Goal: Information Seeking & Learning: Learn about a topic

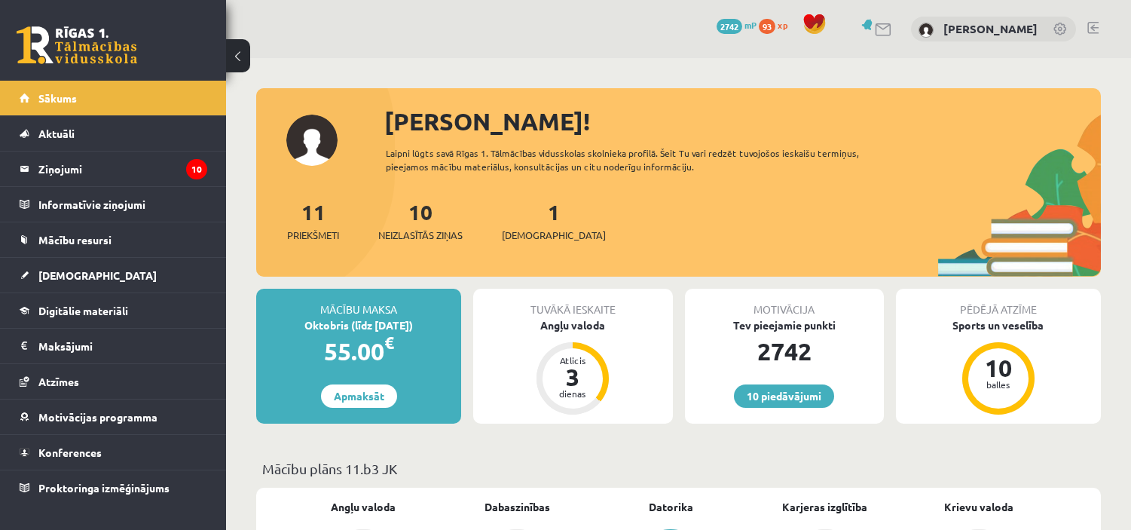
scroll to position [893, 0]
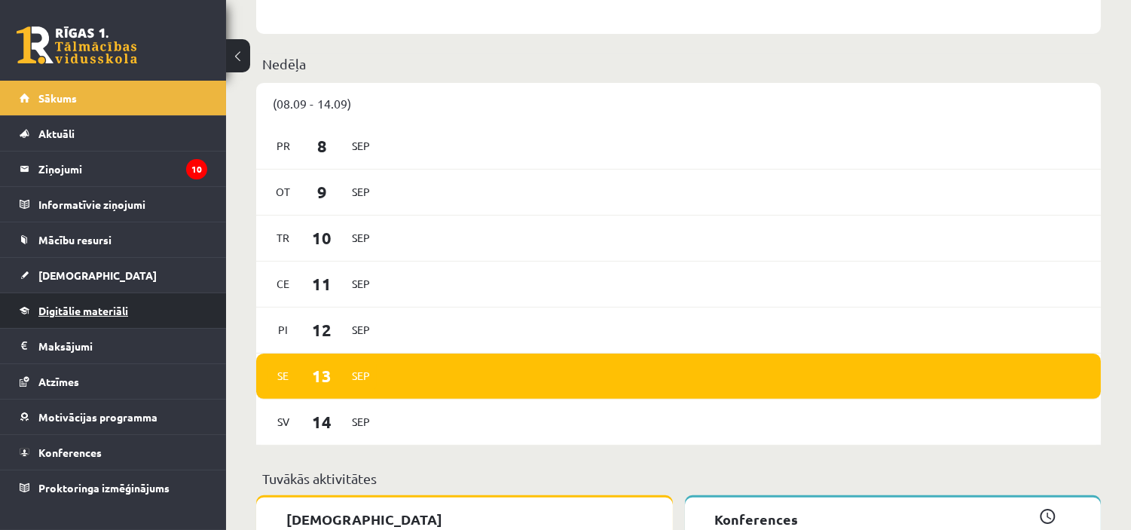
click at [99, 295] on link "Digitālie materiāli" at bounding box center [114, 310] width 188 height 35
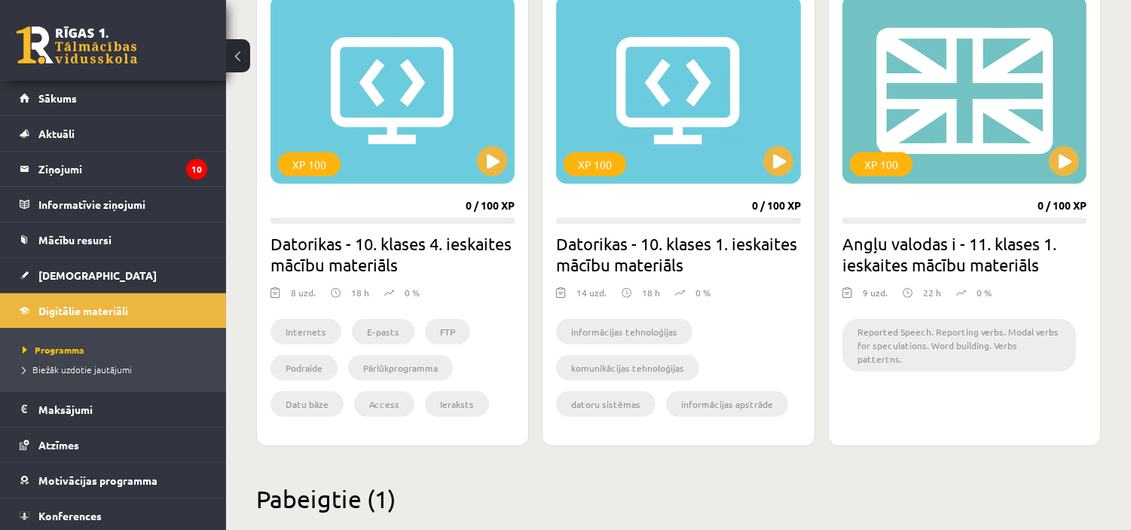
scroll to position [1421, 0]
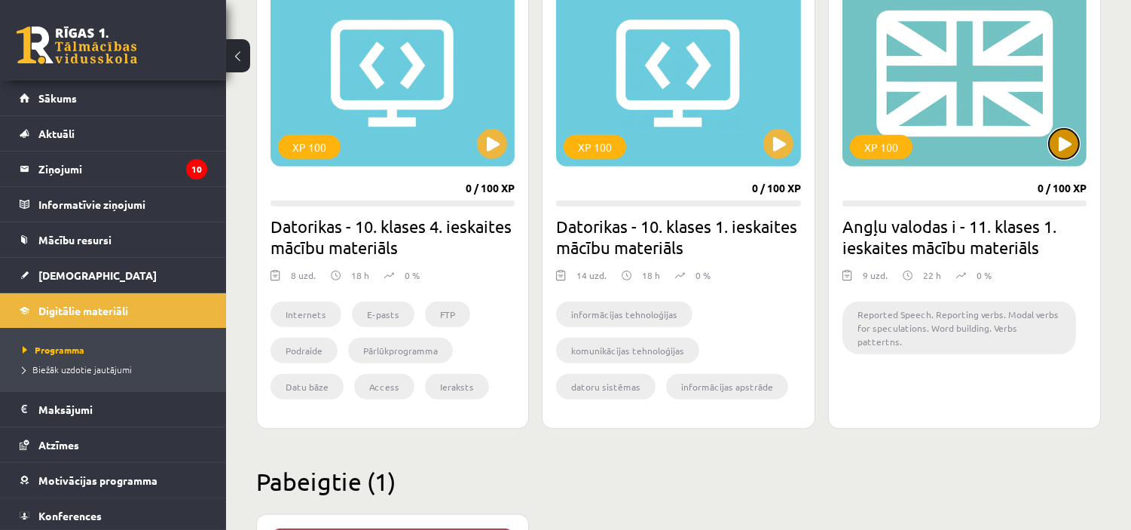
click at [1067, 153] on button at bounding box center [1064, 144] width 30 height 30
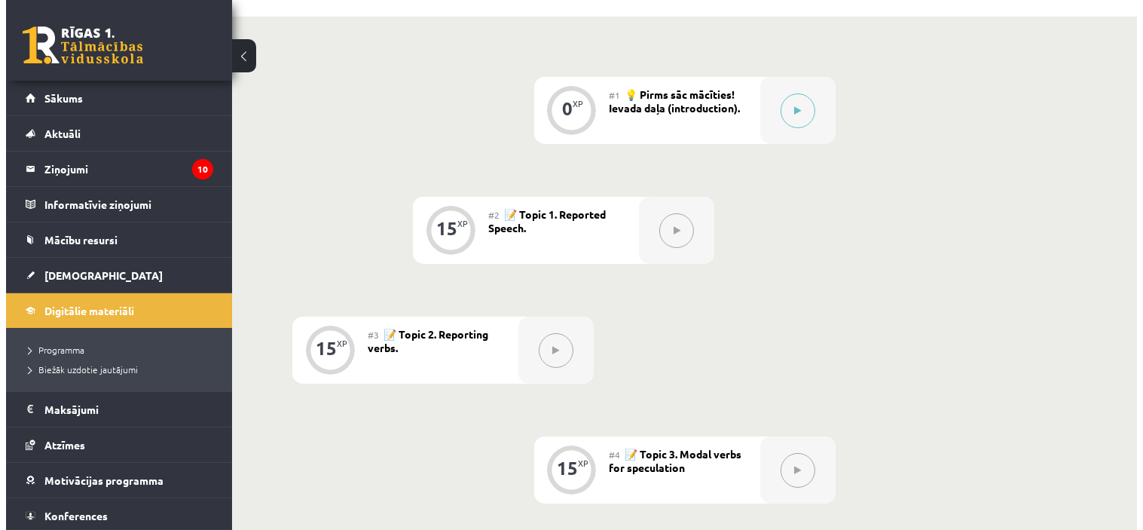
scroll to position [347, 0]
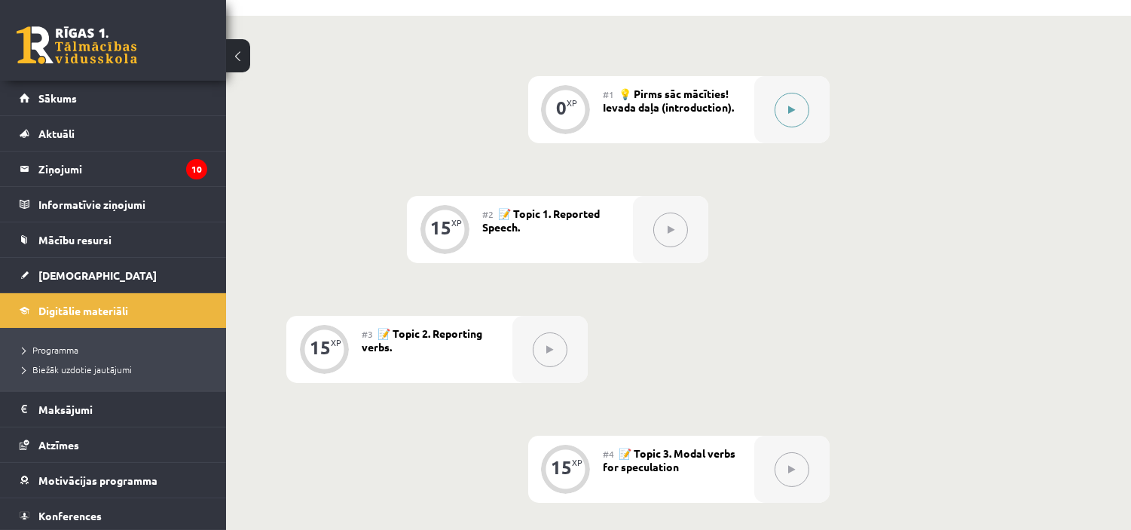
click at [788, 109] on icon at bounding box center [791, 109] width 7 height 9
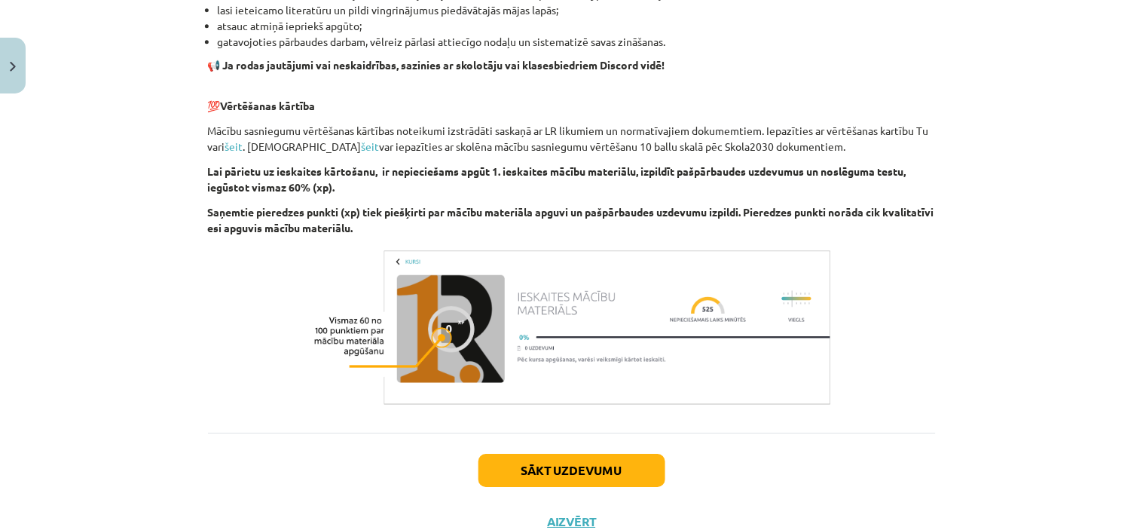
scroll to position [1015, 0]
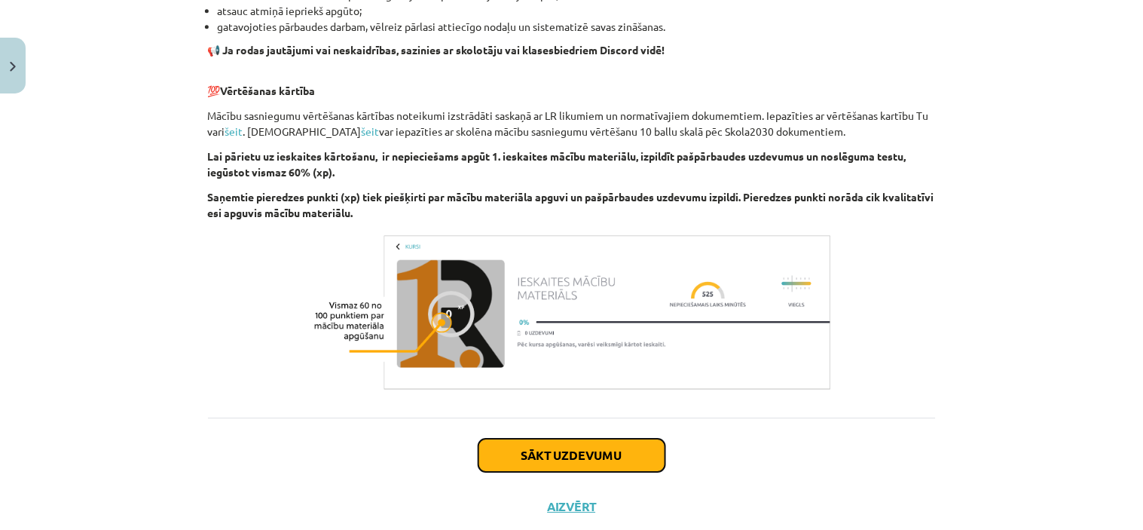
click at [608, 445] on button "Sākt uzdevumu" at bounding box center [571, 454] width 187 height 33
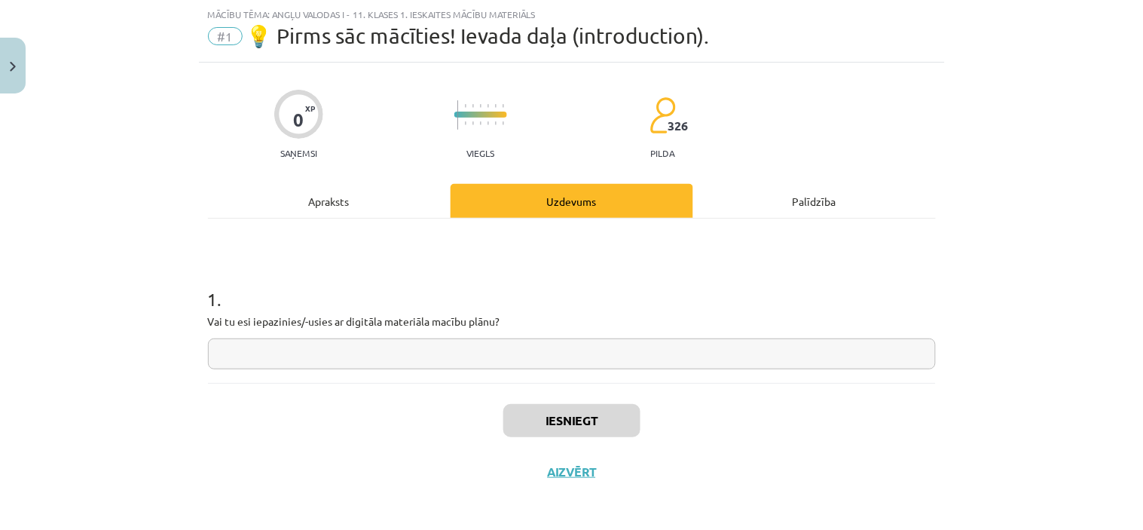
click at [619, 356] on input "text" at bounding box center [572, 353] width 728 height 31
type input "**"
click at [592, 414] on button "Iesniegt" at bounding box center [571, 420] width 137 height 33
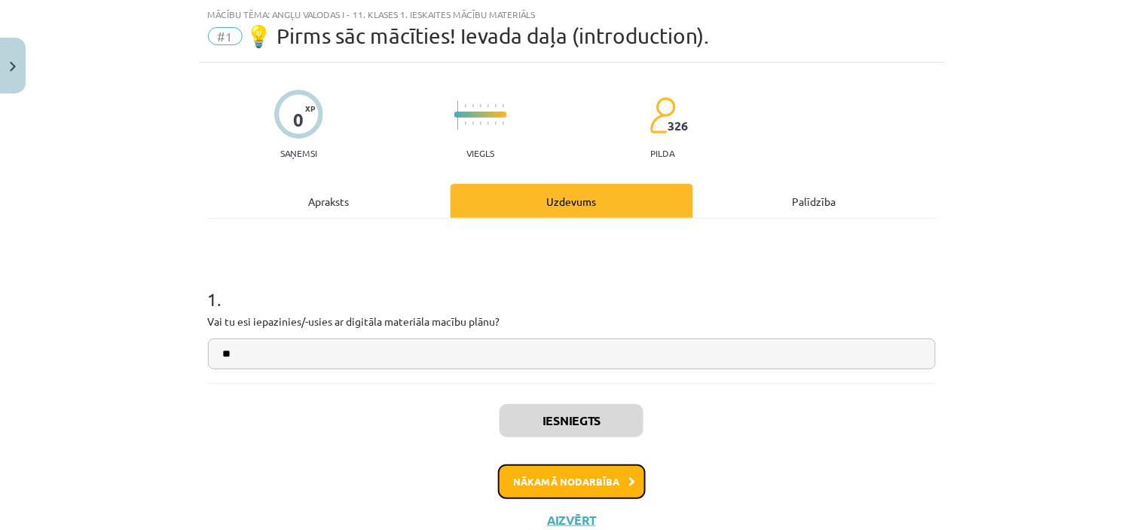
click at [576, 485] on button "Nākamā nodarbība" at bounding box center [572, 481] width 148 height 35
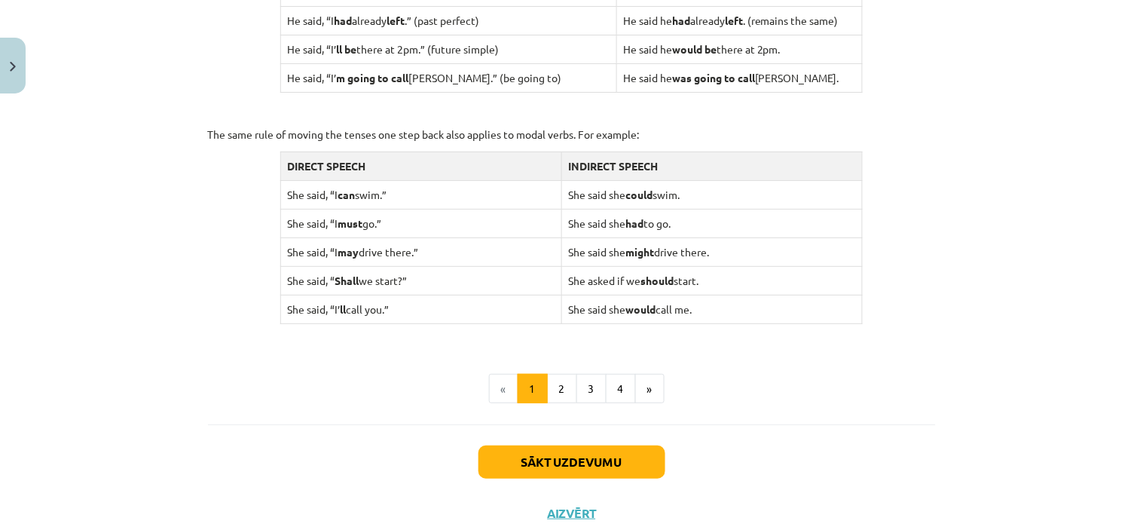
scroll to position [1507, 0]
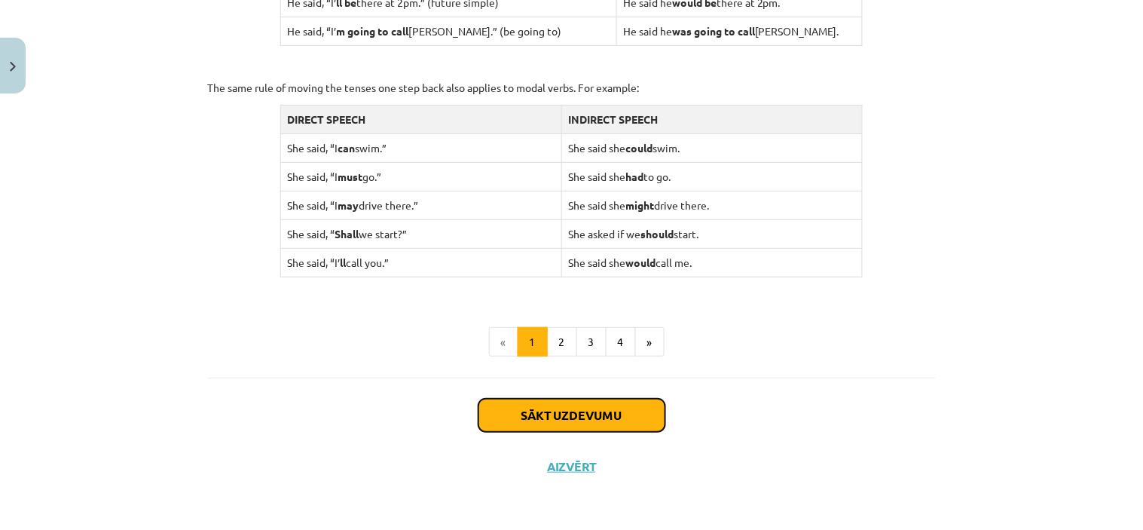
click at [596, 402] on button "Sākt uzdevumu" at bounding box center [571, 415] width 187 height 33
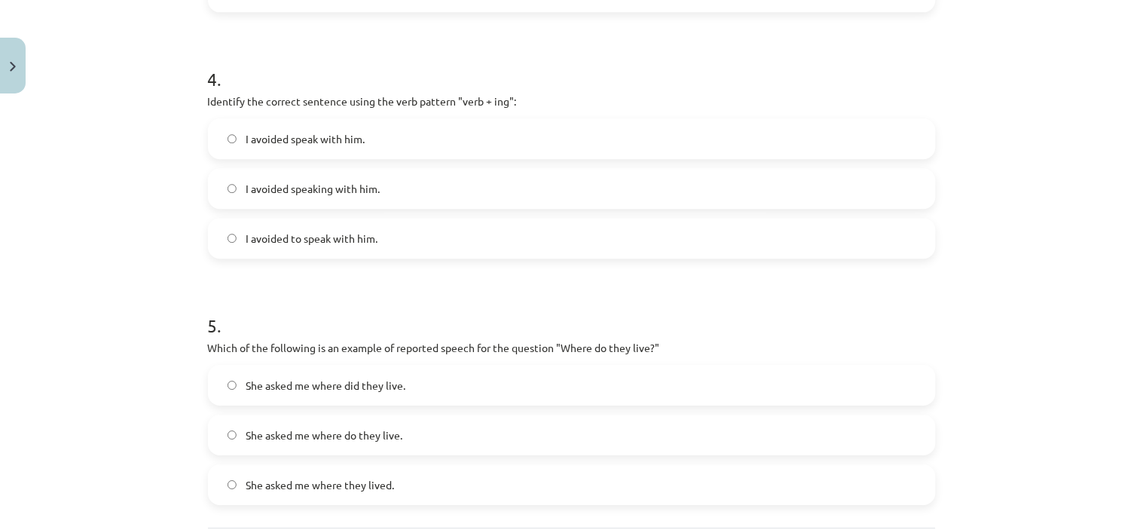
scroll to position [1146, 0]
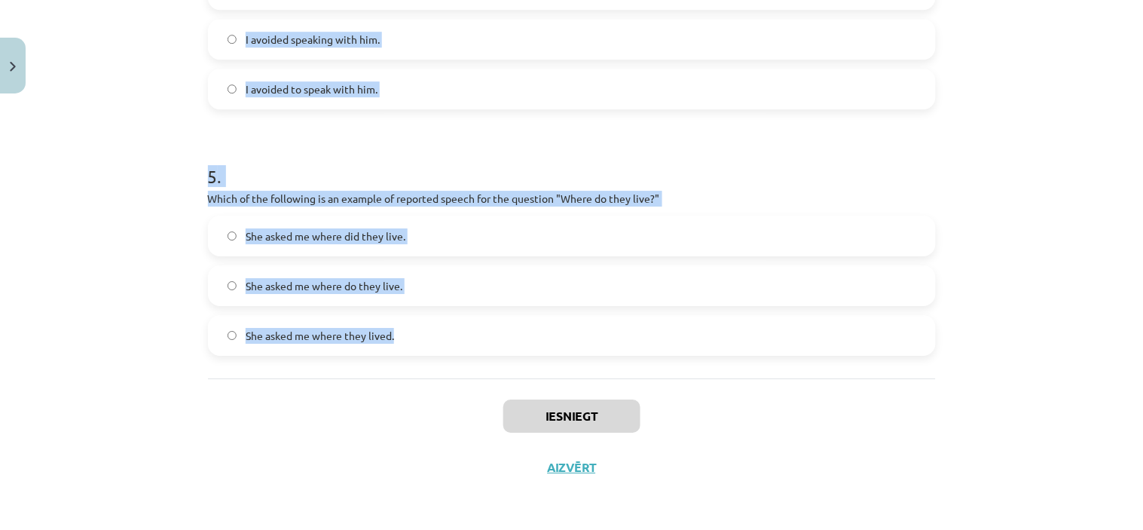
drag, startPoint x: 206, startPoint y: 161, endPoint x: 681, endPoint y: 369, distance: 518.9
copy form "1 . Which of the following sentences correctly uses reported speech? He says th…"
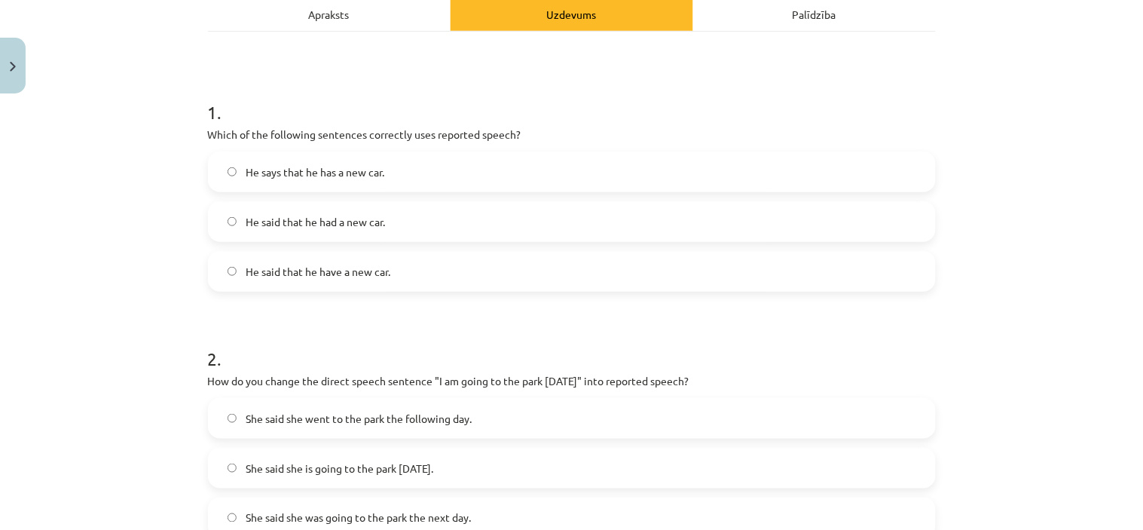
scroll to position [224, 0]
click at [408, 222] on label "He said that he had a new car." at bounding box center [571, 222] width 725 height 38
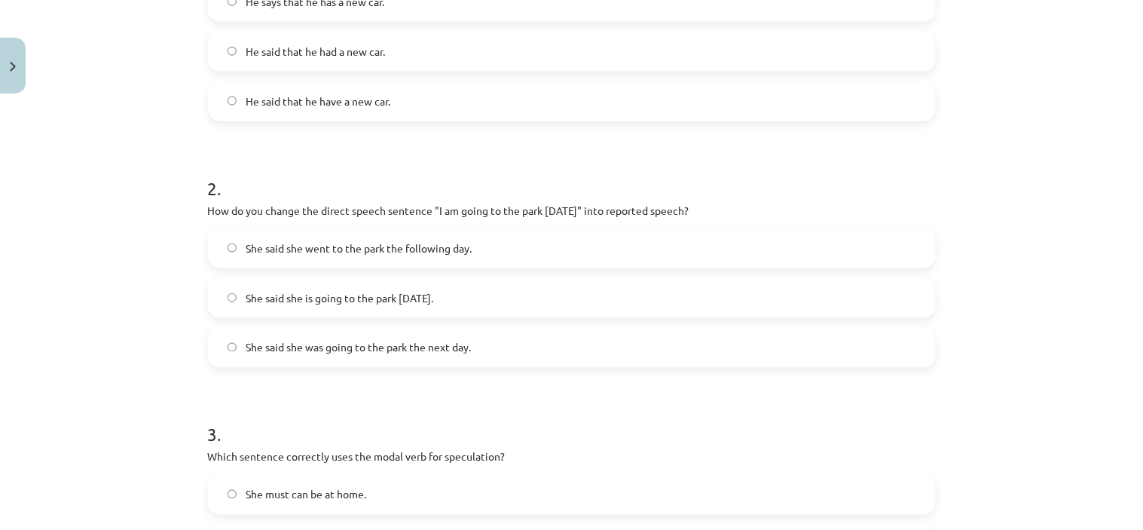
scroll to position [423, 0]
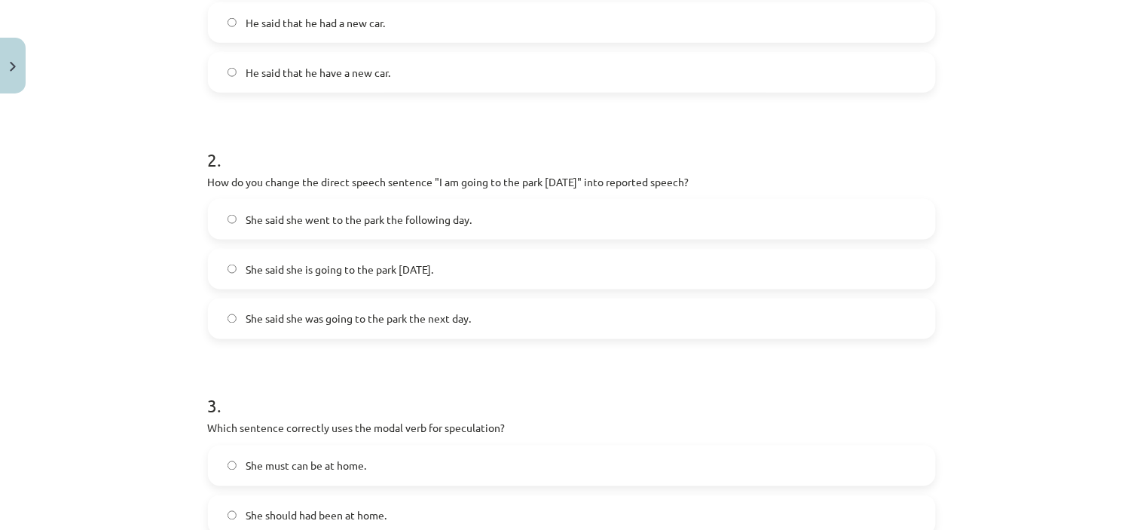
click at [463, 312] on span "She said she was going to the park the next day." at bounding box center [358, 319] width 225 height 16
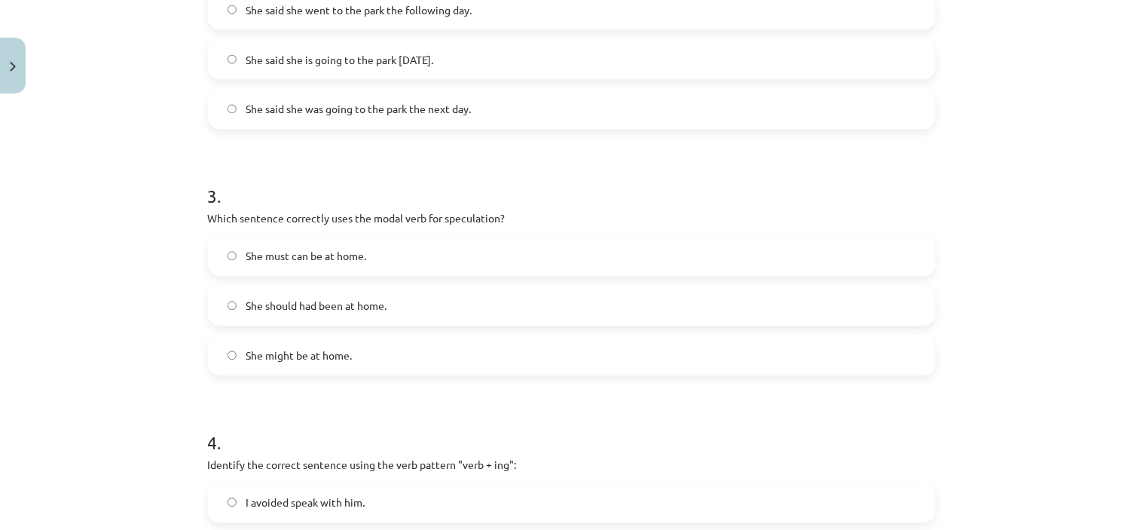
scroll to position [634, 0]
click at [402, 266] on label "She must can be at home." at bounding box center [571, 256] width 725 height 38
click at [329, 358] on span "She might be at home." at bounding box center [299, 355] width 106 height 16
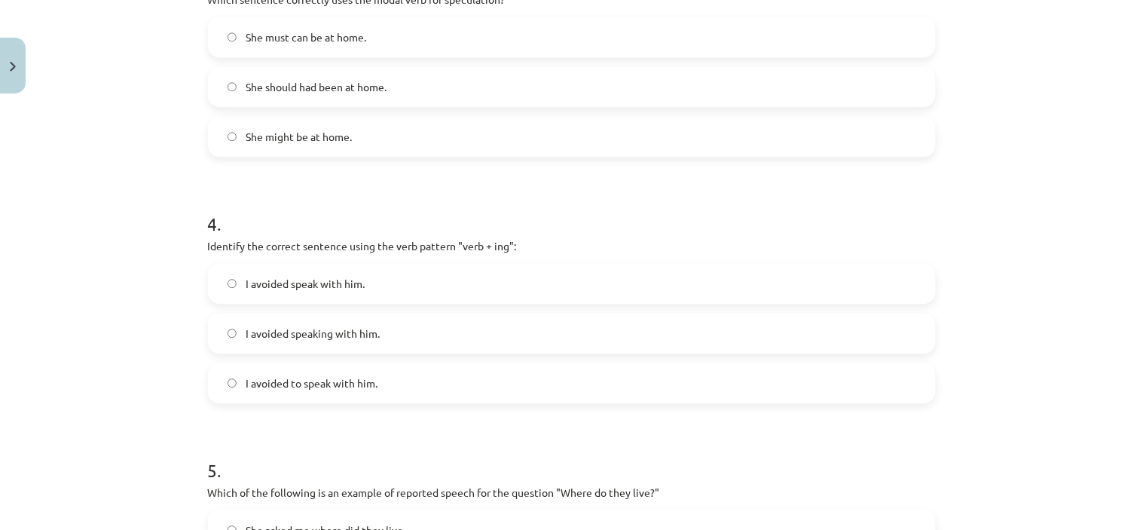
scroll to position [897, 0]
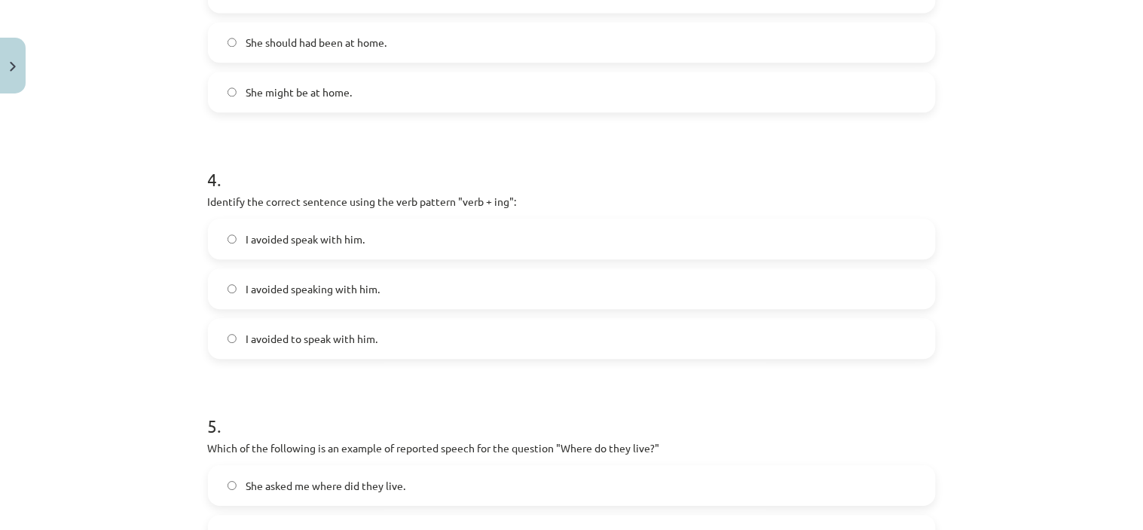
click at [396, 299] on label "I avoided speaking with him." at bounding box center [571, 289] width 725 height 38
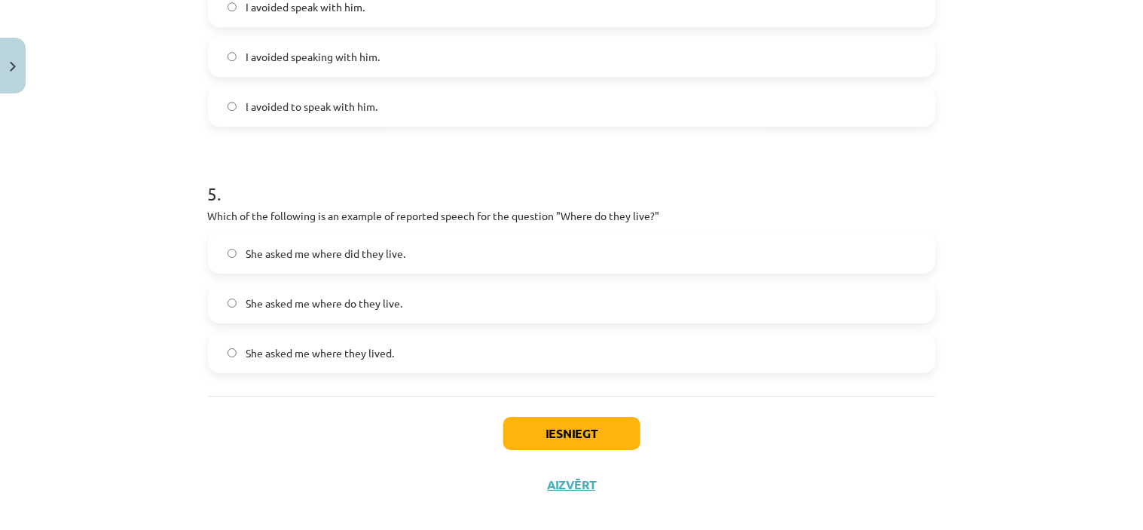
scroll to position [1130, 0]
click at [404, 355] on label "She asked me where they lived." at bounding box center [571, 351] width 725 height 38
click at [591, 430] on button "Iesniegt" at bounding box center [571, 431] width 137 height 33
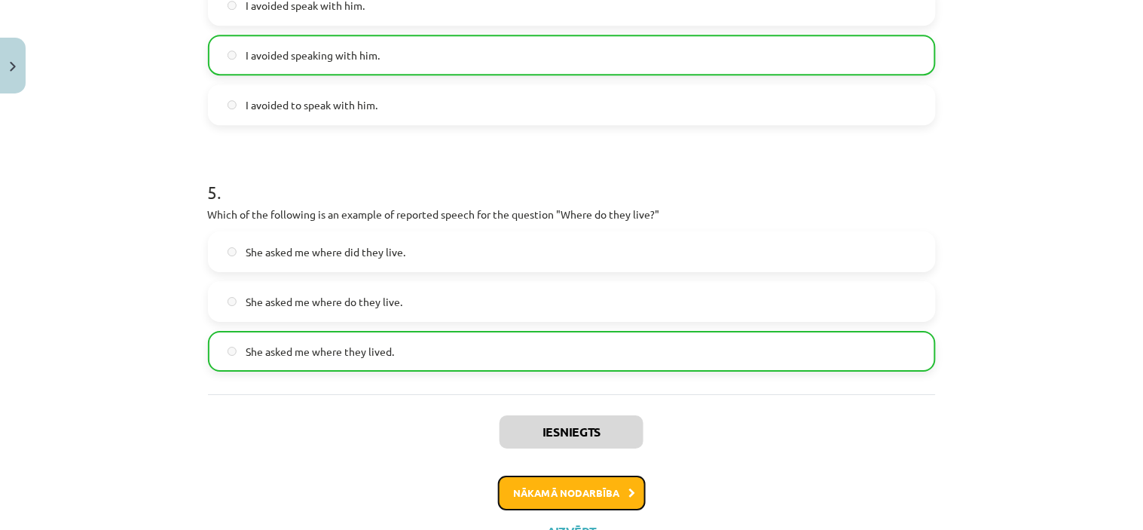
click at [569, 483] on button "Nākamā nodarbība" at bounding box center [572, 492] width 148 height 35
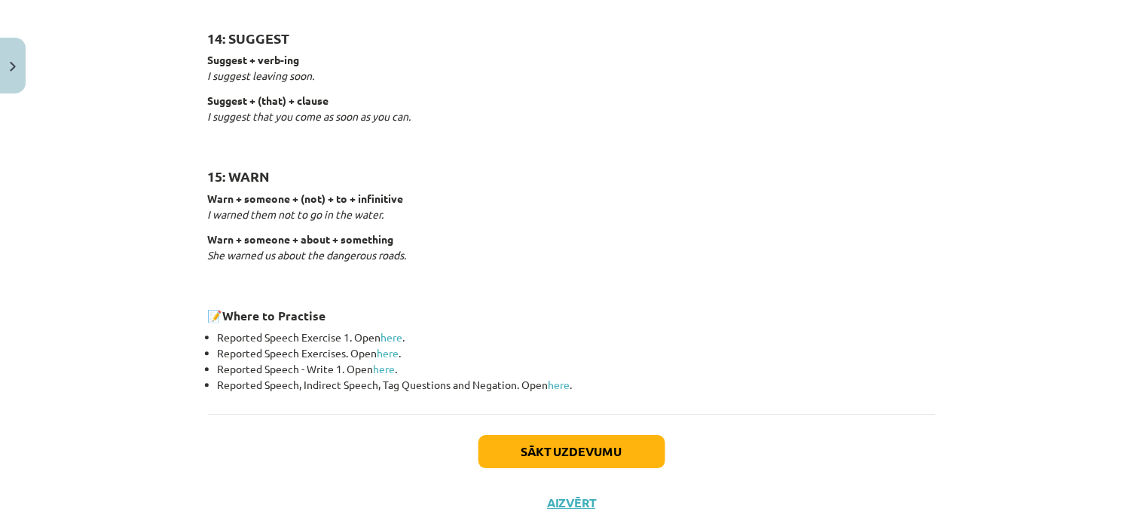
scroll to position [2377, 0]
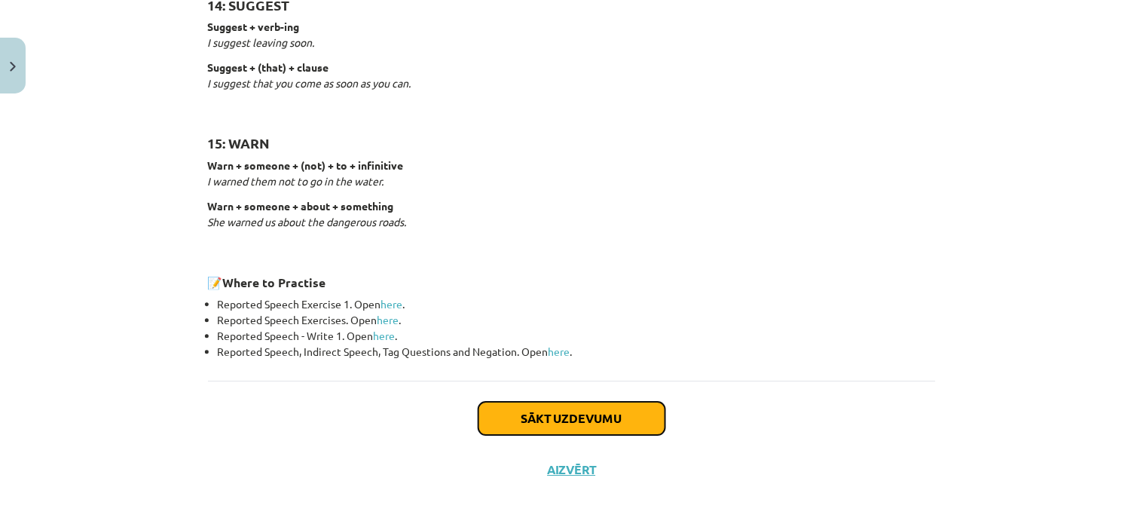
click at [561, 416] on button "Sākt uzdevumu" at bounding box center [571, 418] width 187 height 33
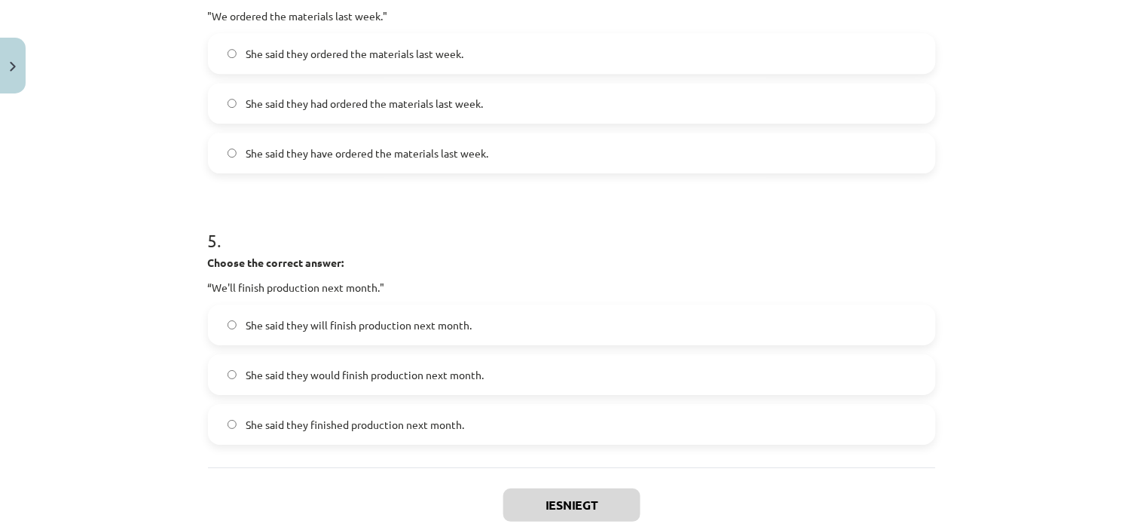
scroll to position [1270, 0]
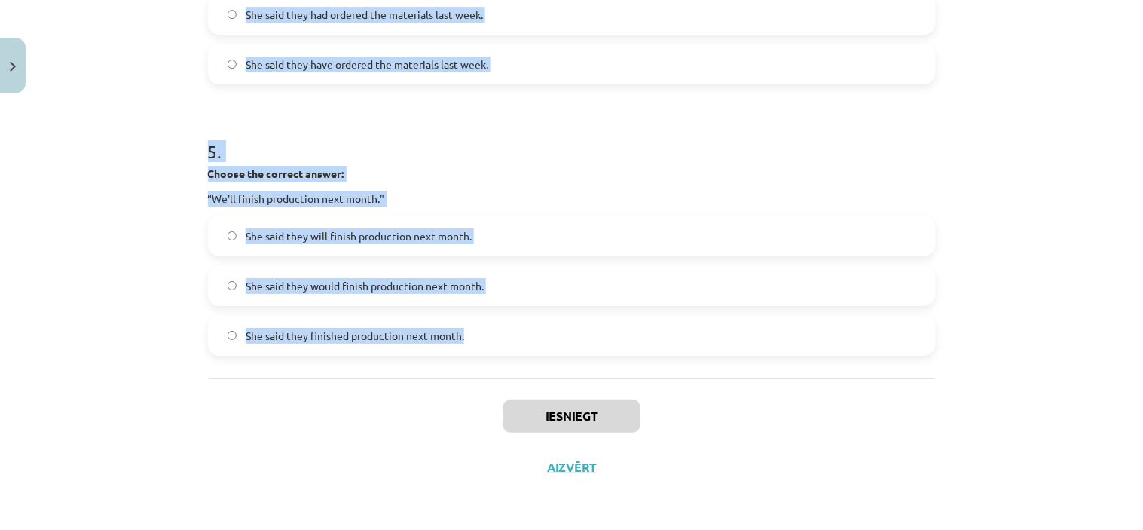
drag, startPoint x: 205, startPoint y: 211, endPoint x: 566, endPoint y: 365, distance: 392.2
click at [417, 334] on span "She said they finished production next month." at bounding box center [355, 336] width 218 height 16
drag, startPoint x: 201, startPoint y: 147, endPoint x: 483, endPoint y: 319, distance: 330.4
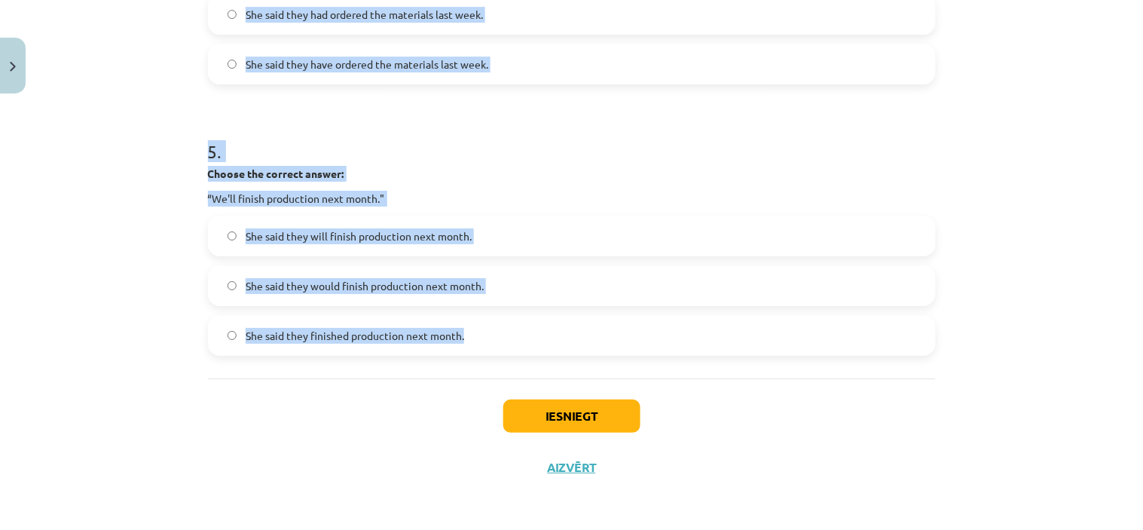
copy form "1 . Choose the correct answer: "I'm ready for the meeting." He said he was read…"
click at [530, 115] on h1 "5 ." at bounding box center [572, 138] width 728 height 47
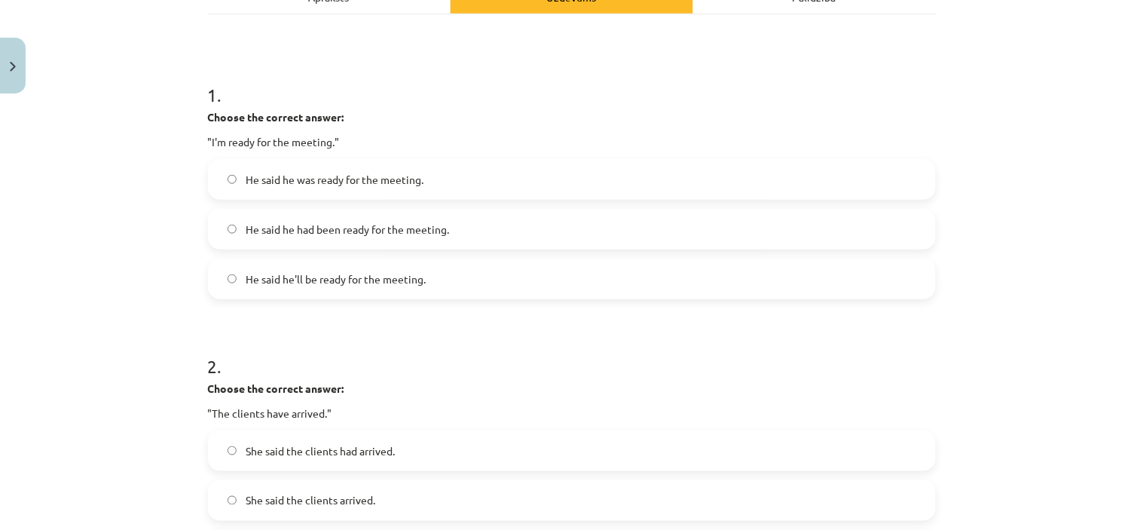
scroll to position [236, 0]
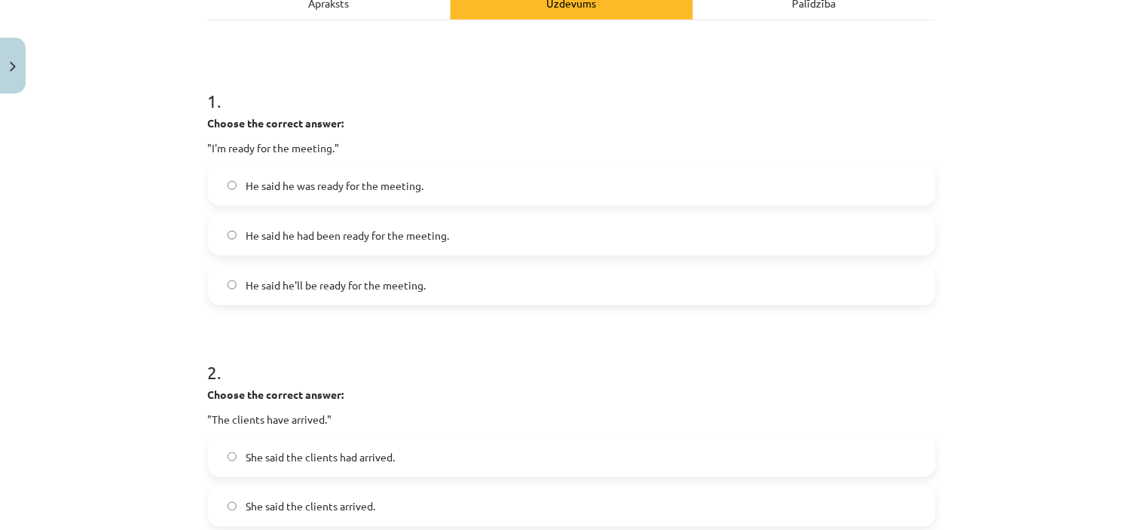
click at [386, 187] on span "He said he was ready for the meeting." at bounding box center [335, 186] width 178 height 16
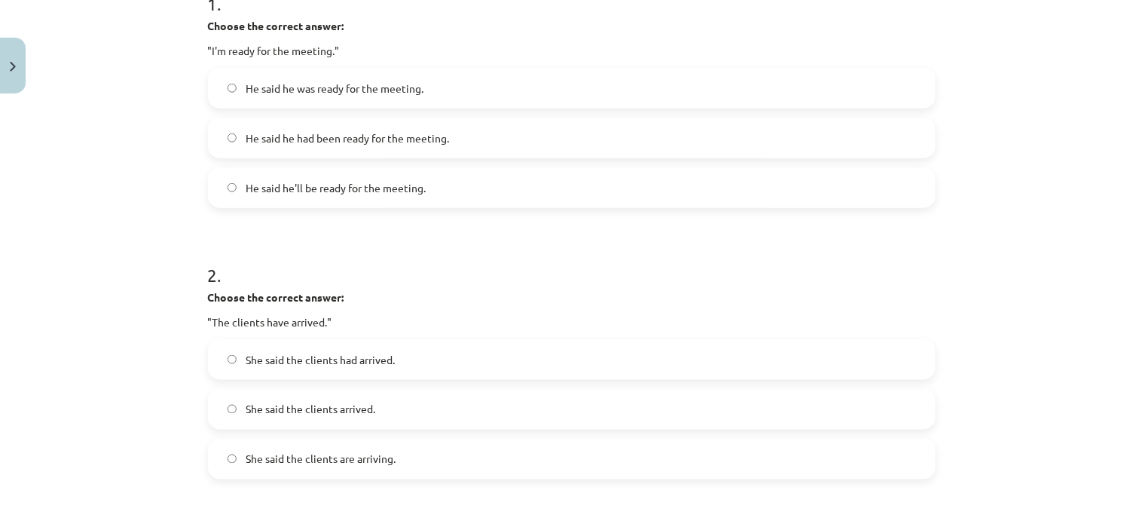
scroll to position [438, 0]
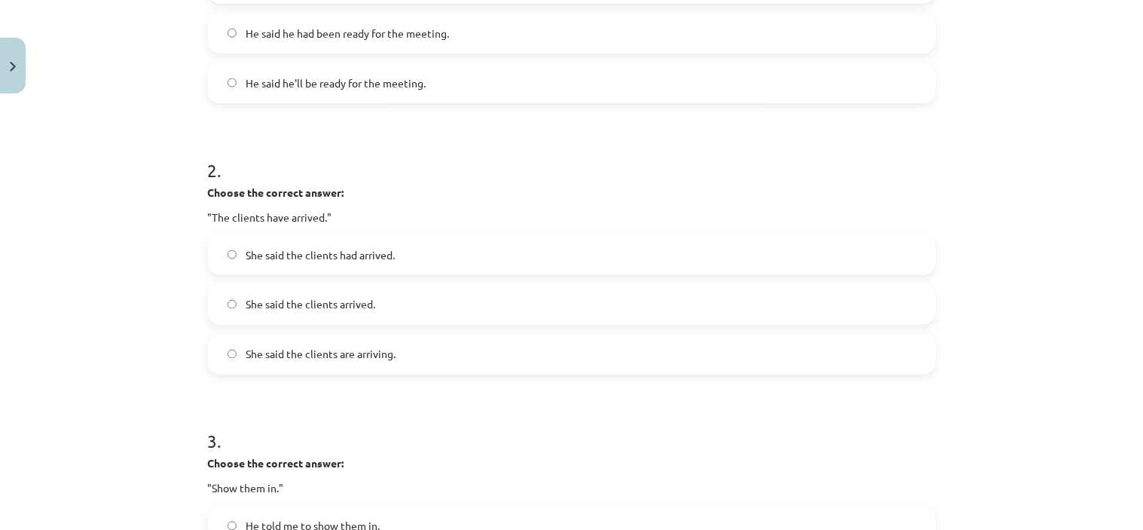
click at [428, 265] on label "She said the clients had arrived." at bounding box center [571, 255] width 725 height 38
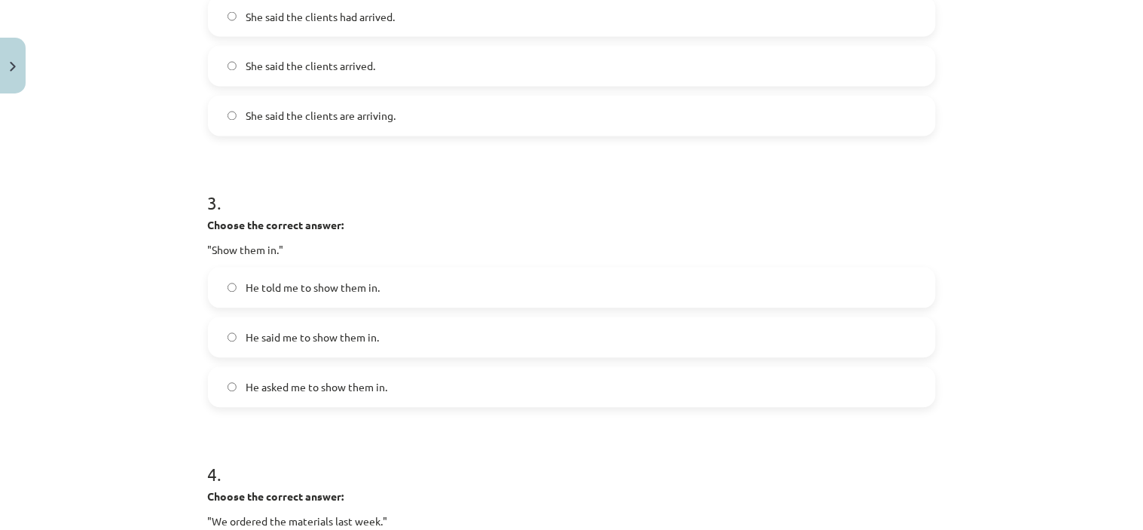
scroll to position [677, 0]
click at [365, 294] on span "He told me to show them in." at bounding box center [313, 287] width 134 height 16
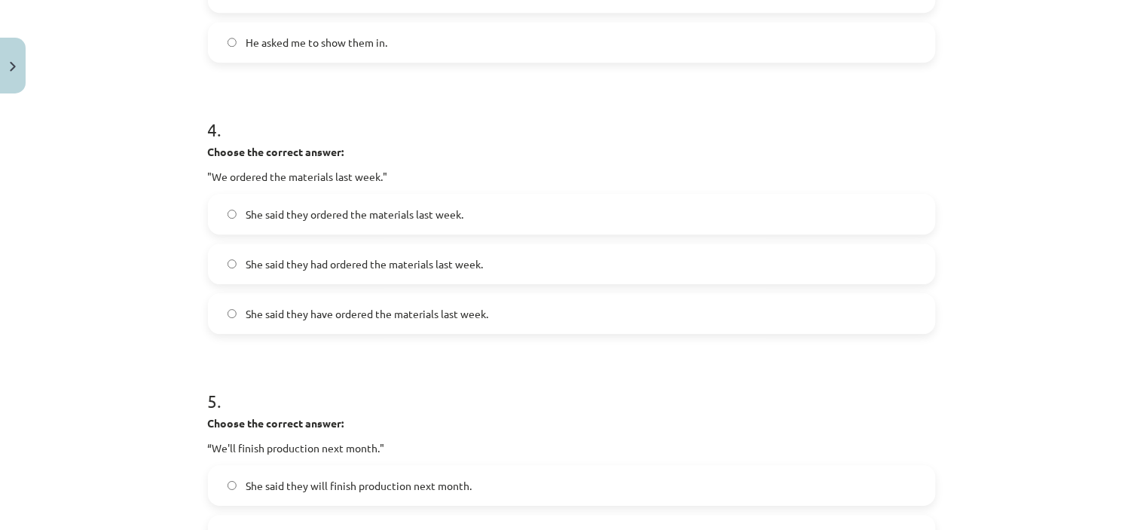
scroll to position [1022, 0]
click at [384, 261] on span "She said they had ordered the materials last week." at bounding box center [364, 263] width 237 height 16
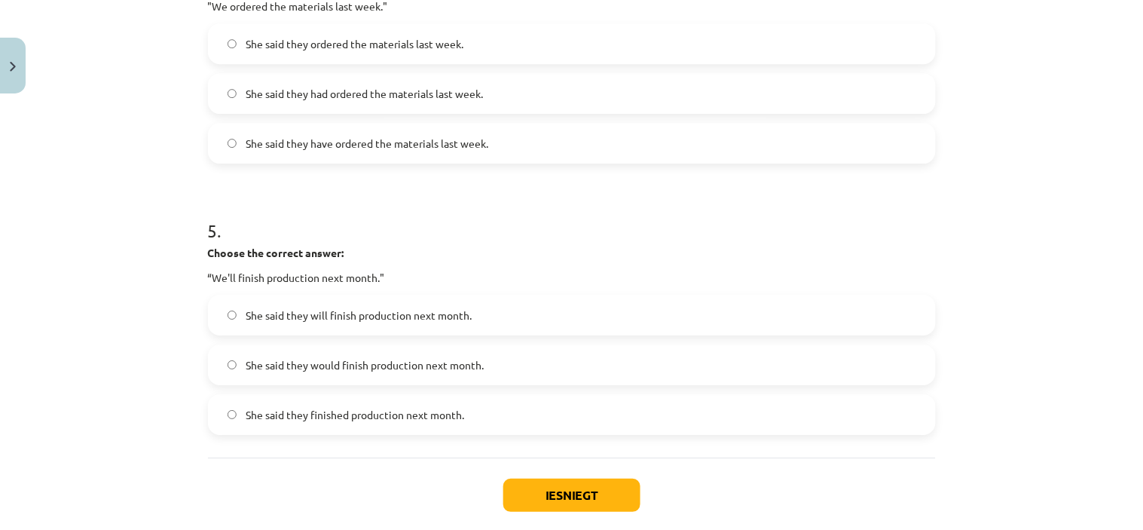
scroll to position [1193, 0]
click at [377, 322] on label "She said they will finish production next month." at bounding box center [571, 314] width 725 height 38
click at [392, 364] on span "She said they would finish production next month." at bounding box center [365, 364] width 238 height 16
click at [593, 493] on button "Iesniegt" at bounding box center [571, 493] width 137 height 33
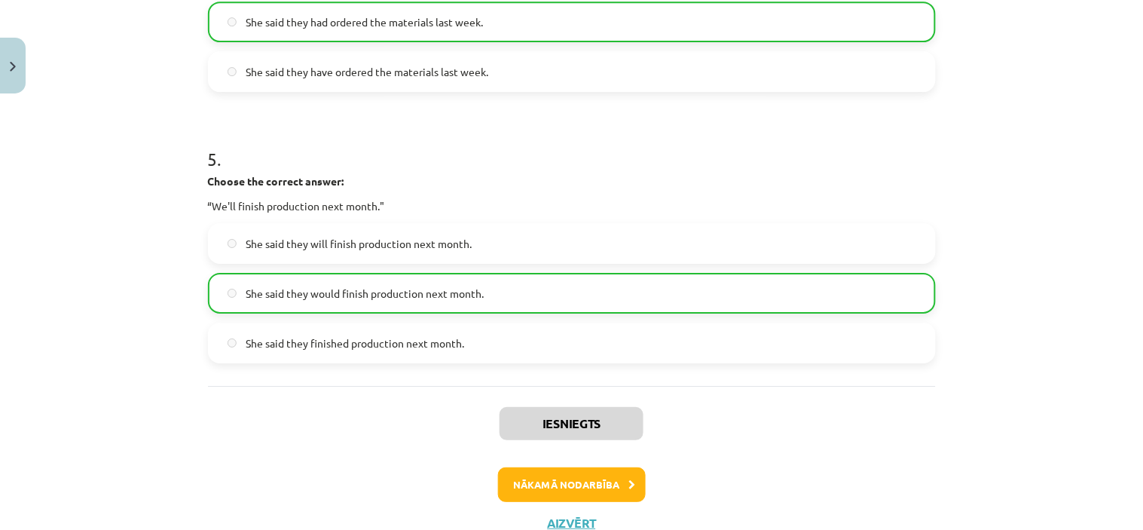
scroll to position [1263, 0]
click at [603, 493] on button "Nākamā nodarbība" at bounding box center [572, 483] width 148 height 35
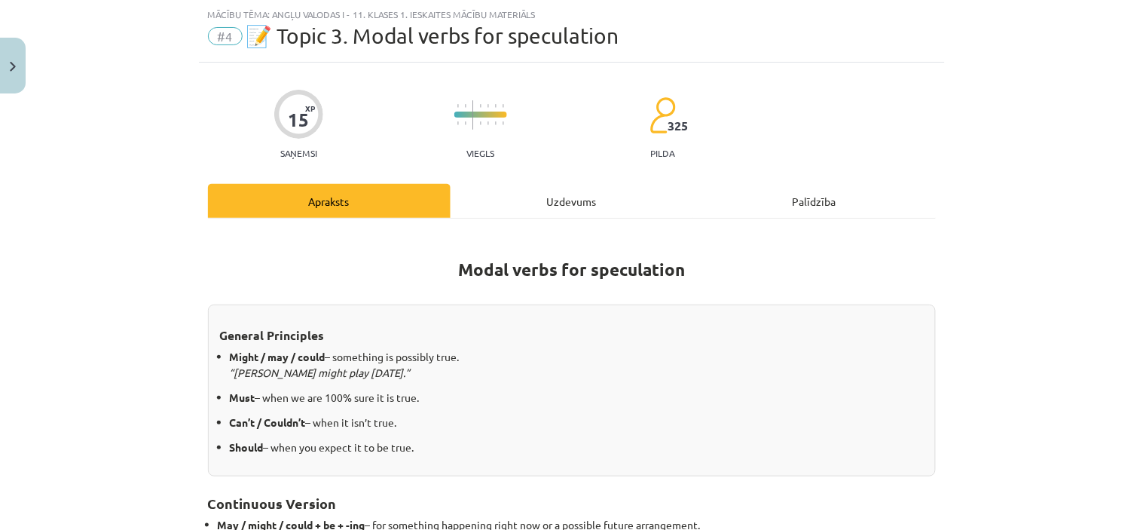
scroll to position [414, 0]
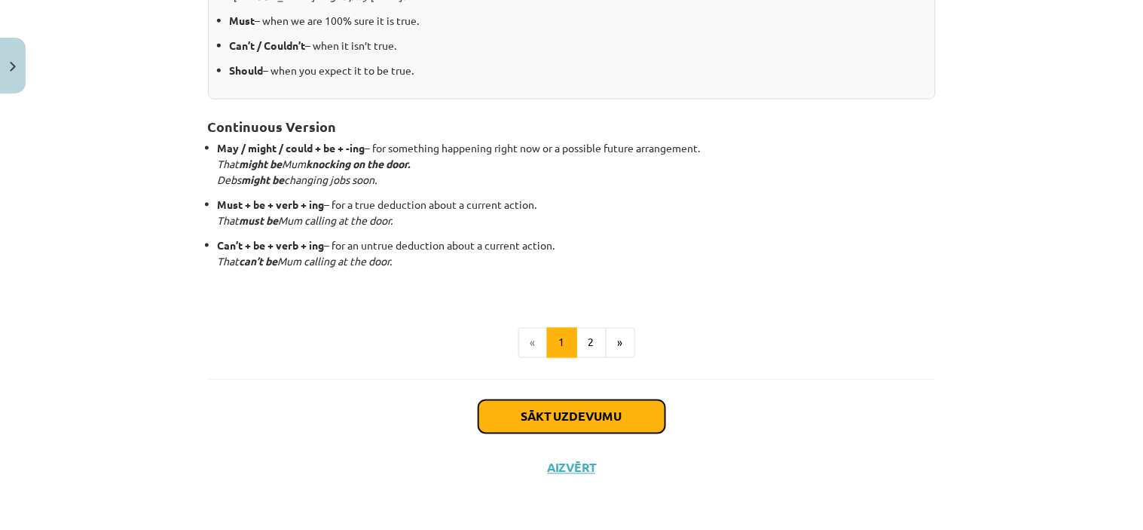
click at [574, 416] on button "Sākt uzdevumu" at bounding box center [571, 416] width 187 height 33
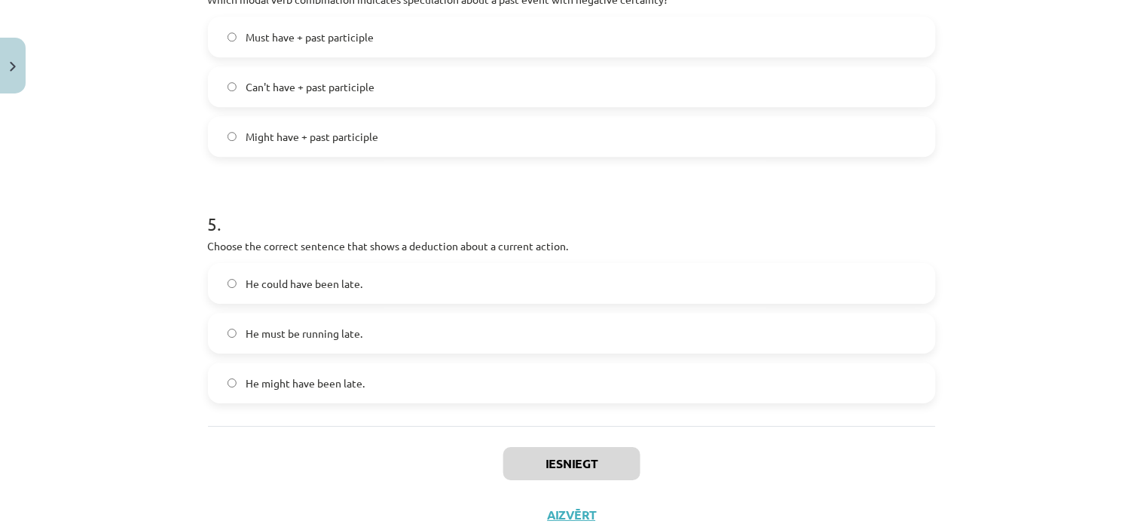
scroll to position [1146, 0]
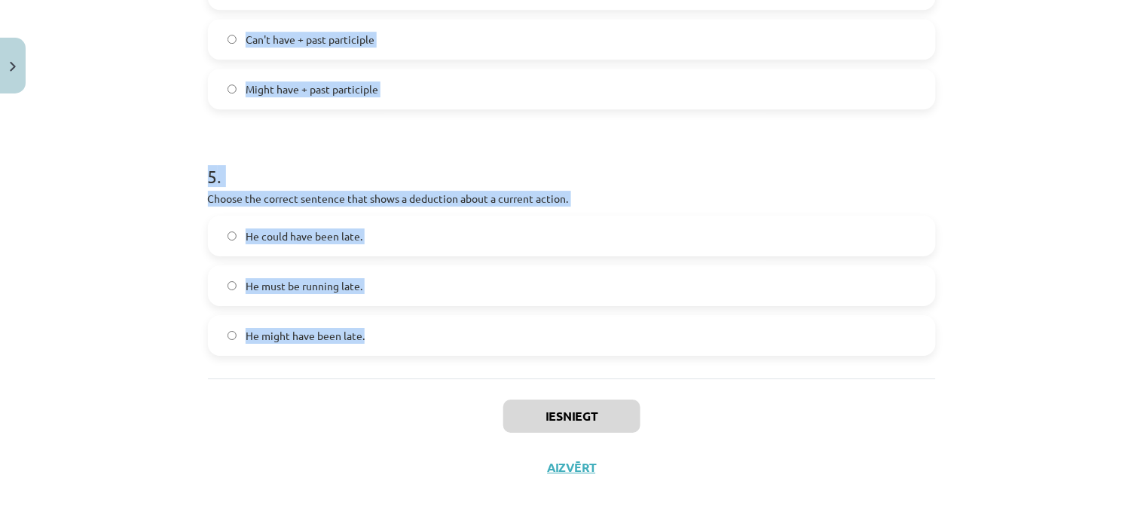
drag, startPoint x: 205, startPoint y: 249, endPoint x: 608, endPoint y: 364, distance: 419.0
copy form "1 . Which modal verb would you use to speculate about something that is possibl…"
click at [408, 139] on h1 "5 ." at bounding box center [572, 162] width 728 height 47
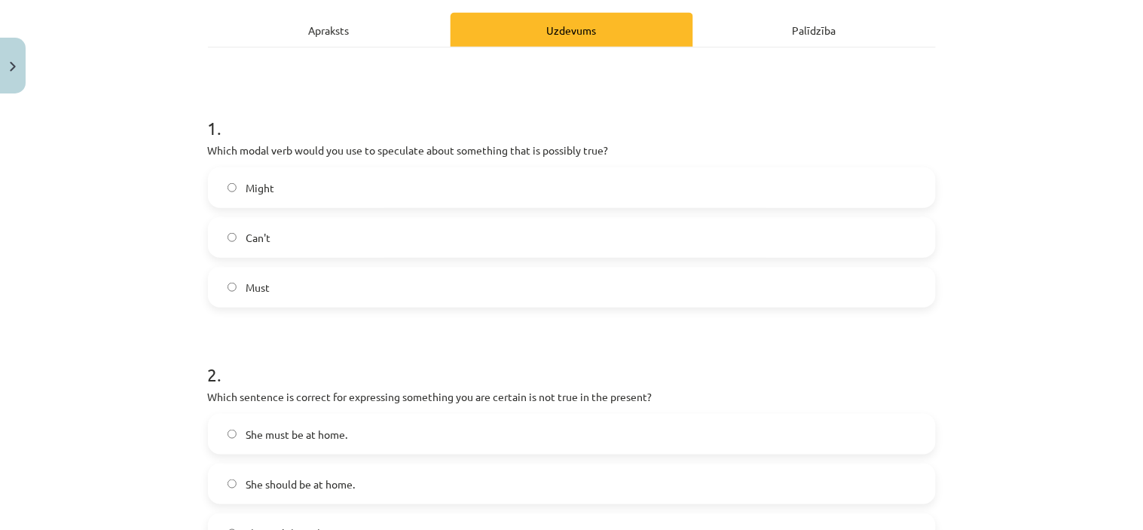
scroll to position [208, 0]
click at [428, 185] on label "Might" at bounding box center [571, 189] width 725 height 38
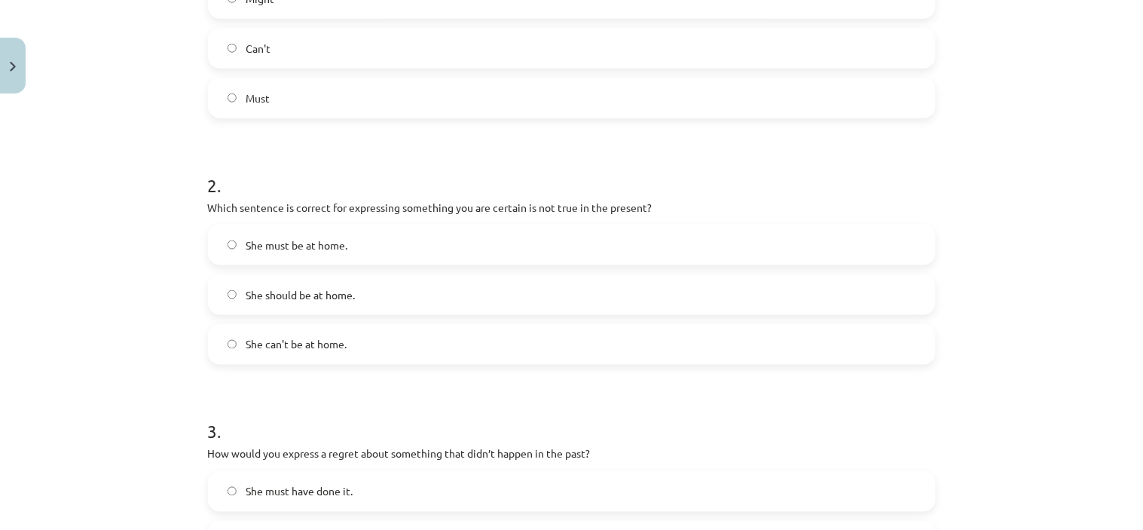
scroll to position [402, 0]
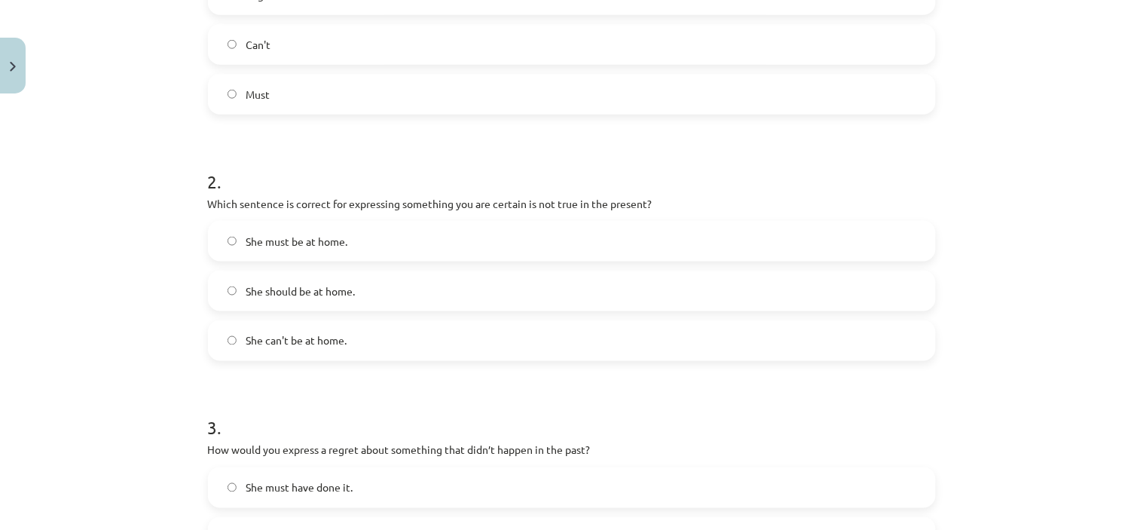
click at [414, 338] on label "She can't be at home." at bounding box center [571, 341] width 725 height 38
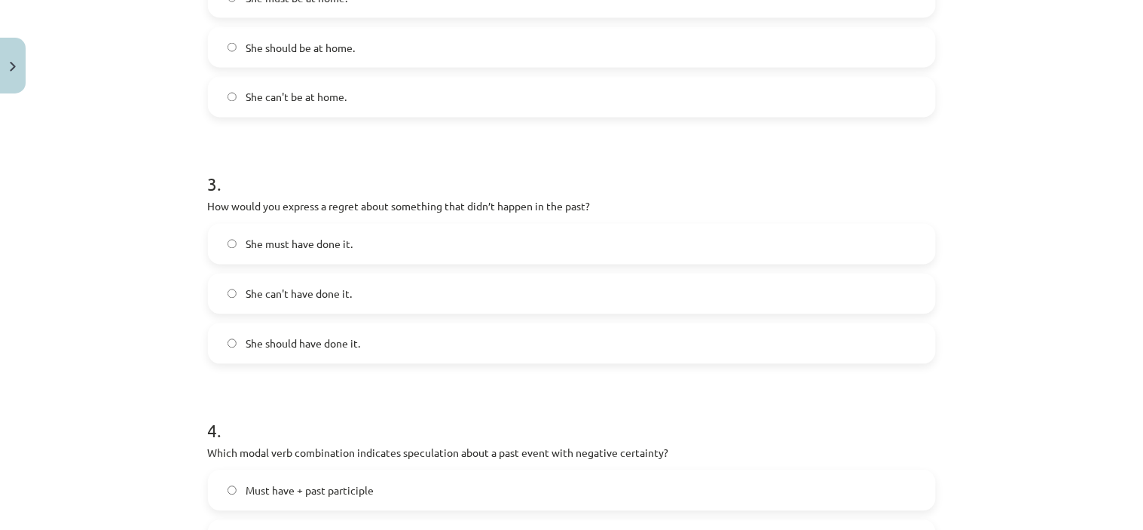
scroll to position [646, 0]
click at [411, 341] on label "She should have done it." at bounding box center [571, 343] width 725 height 38
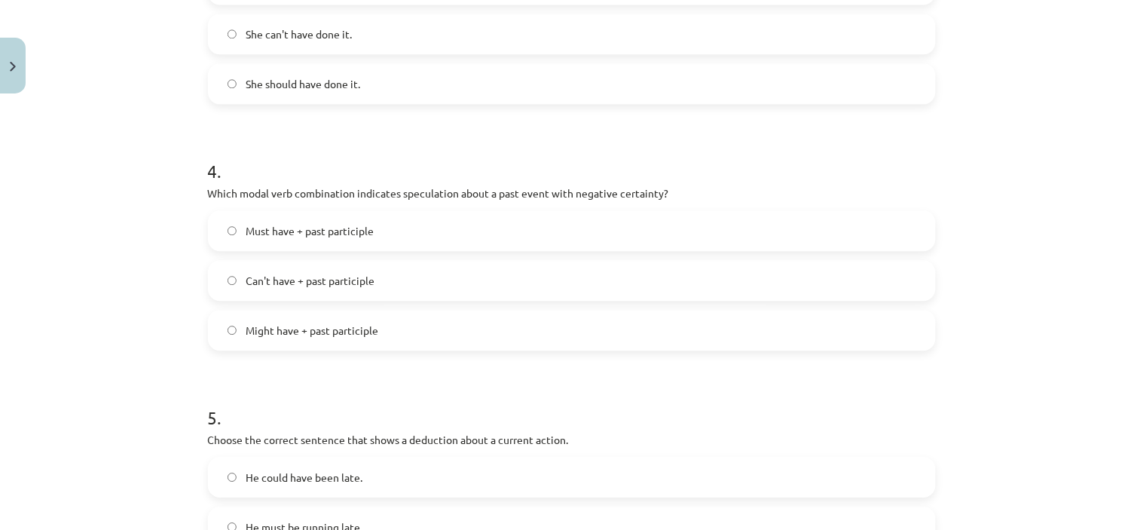
scroll to position [906, 0]
click at [400, 276] on label "Can't have + past participle" at bounding box center [571, 279] width 725 height 38
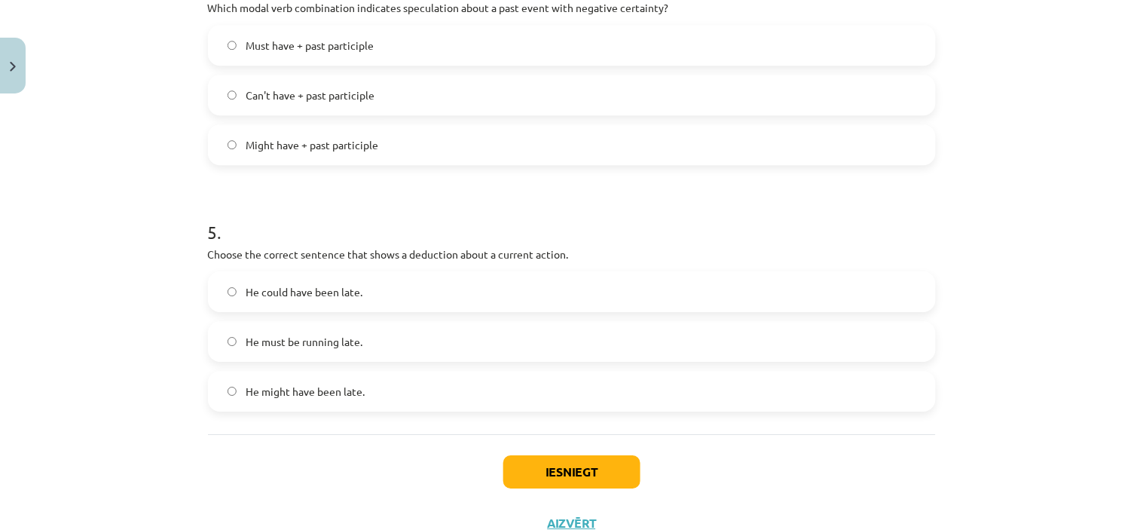
scroll to position [1091, 0]
click at [425, 334] on label "He must be running late." at bounding box center [571, 341] width 725 height 38
click at [582, 463] on button "Iesniegt" at bounding box center [571, 470] width 137 height 33
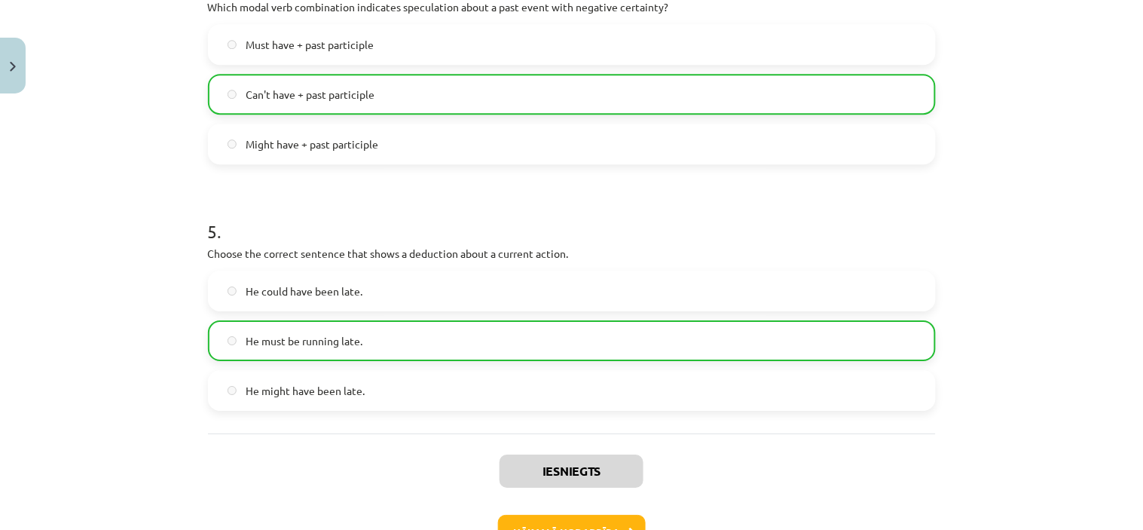
scroll to position [1128, 0]
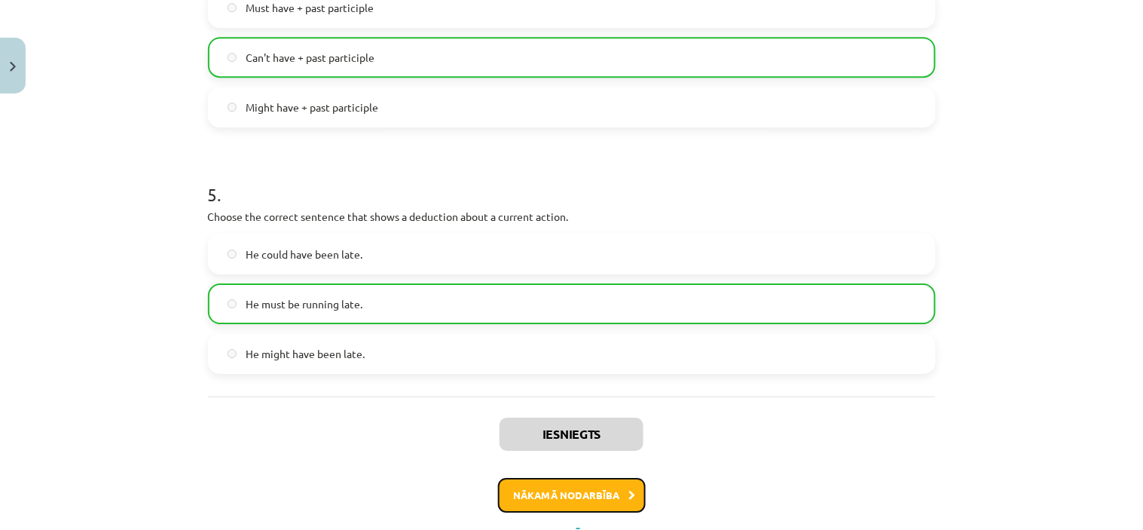
click at [578, 493] on button "Nākamā nodarbība" at bounding box center [572, 495] width 148 height 35
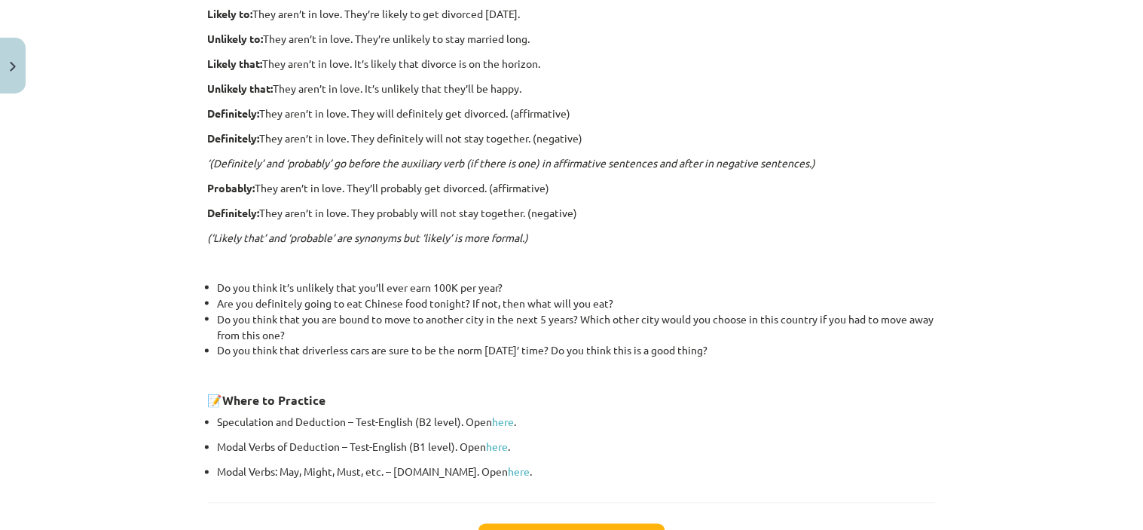
scroll to position [509, 0]
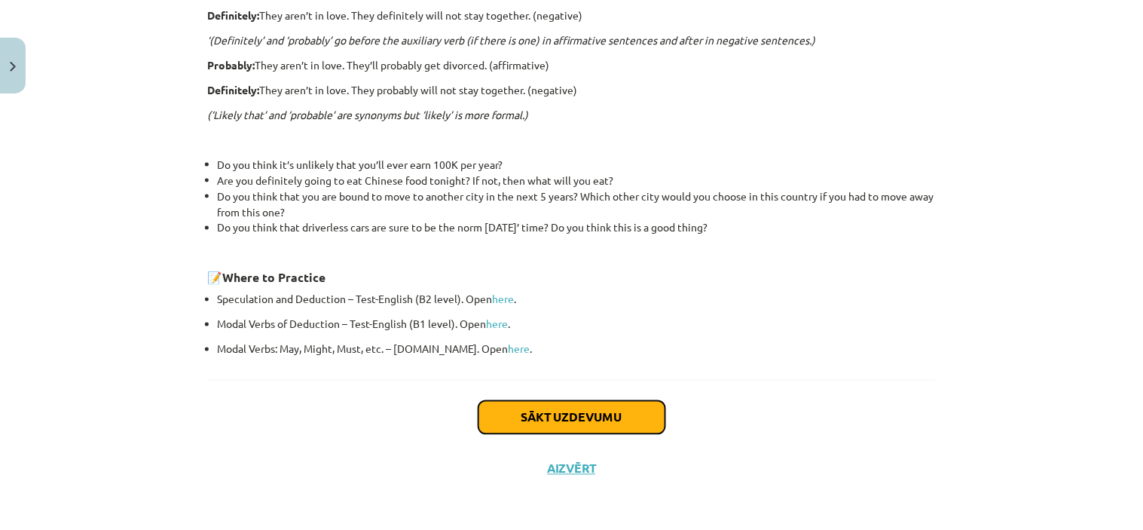
click at [577, 418] on button "Sākt uzdevumu" at bounding box center [571, 417] width 187 height 33
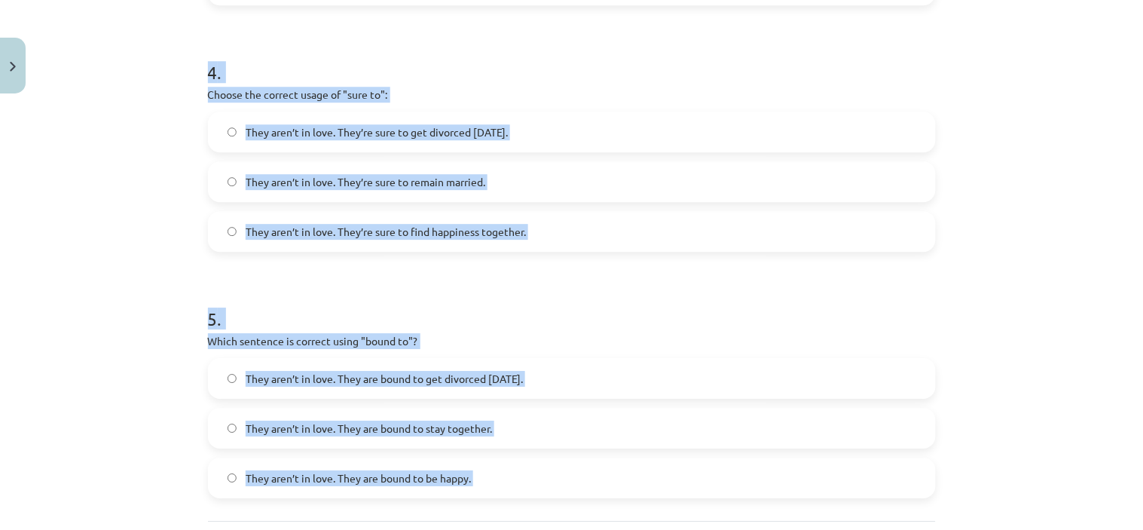
scroll to position [1171, 0]
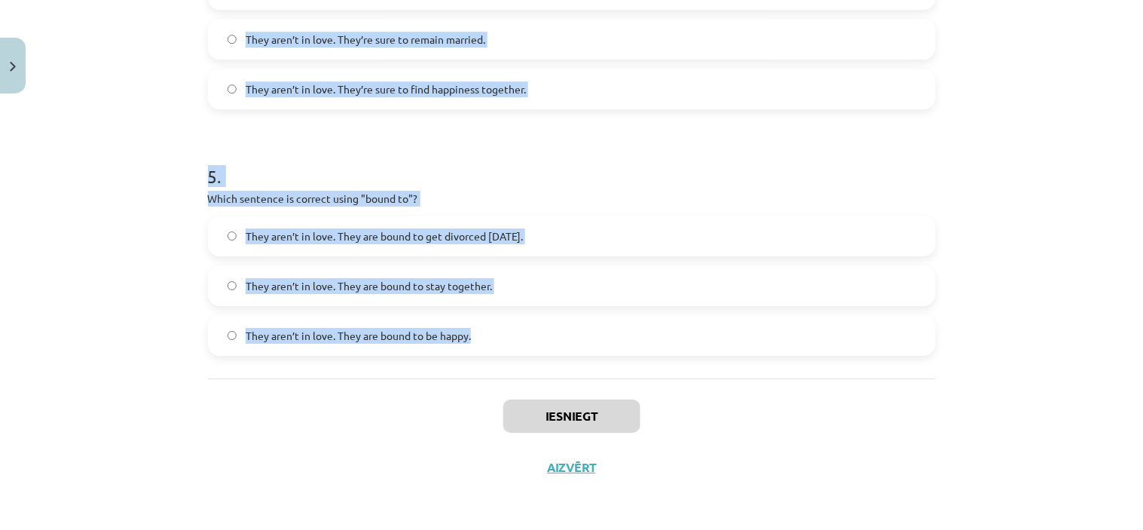
drag, startPoint x: 201, startPoint y: 264, endPoint x: 526, endPoint y: 344, distance: 334.4
copy form "1 . Choose the correct sentence using "probably" in an affirmative context: The…"
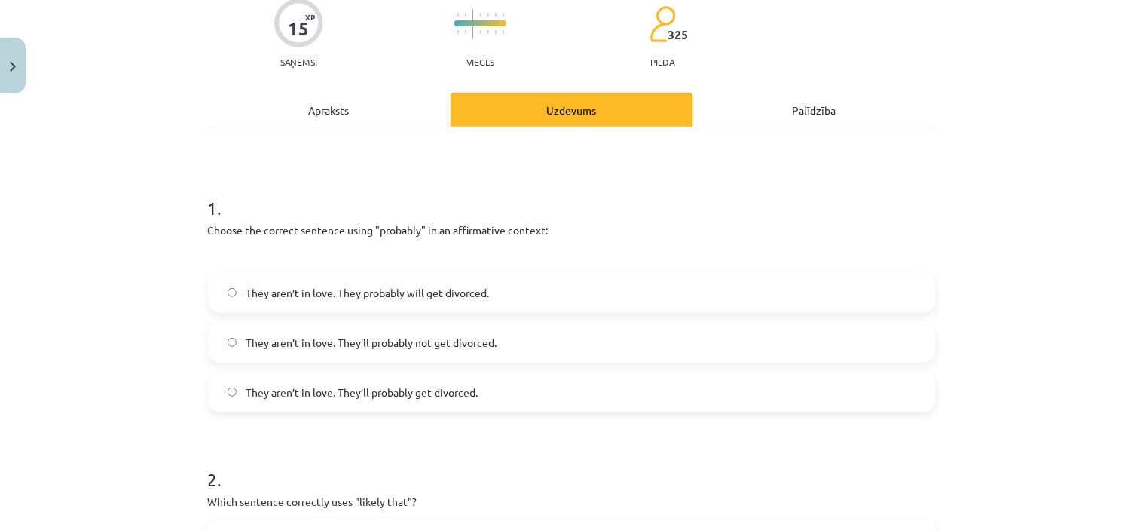
scroll to position [130, 0]
click at [487, 385] on label "They aren’t in love. They’ll probably get divorced." at bounding box center [571, 391] width 725 height 38
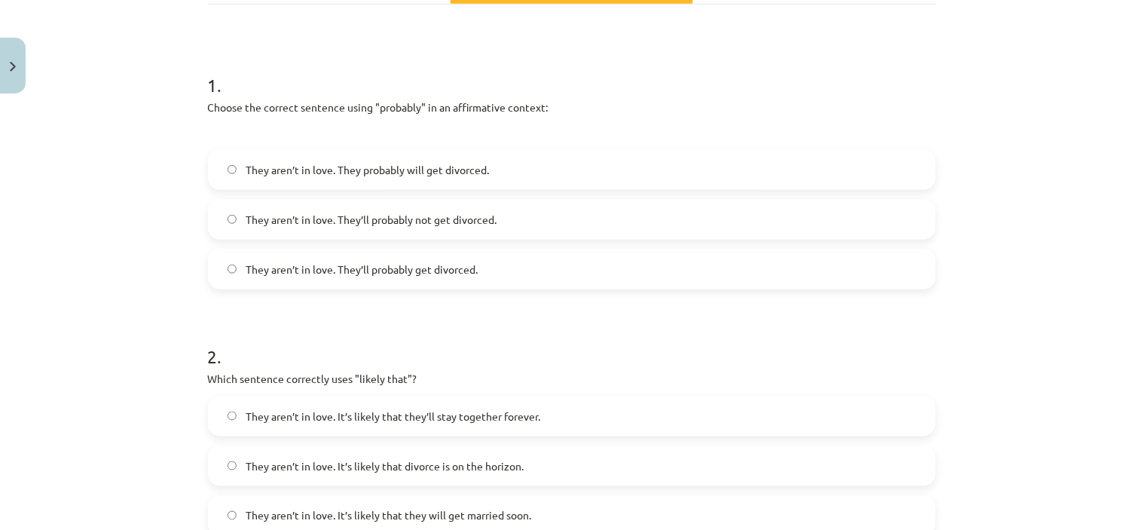
scroll to position [356, 0]
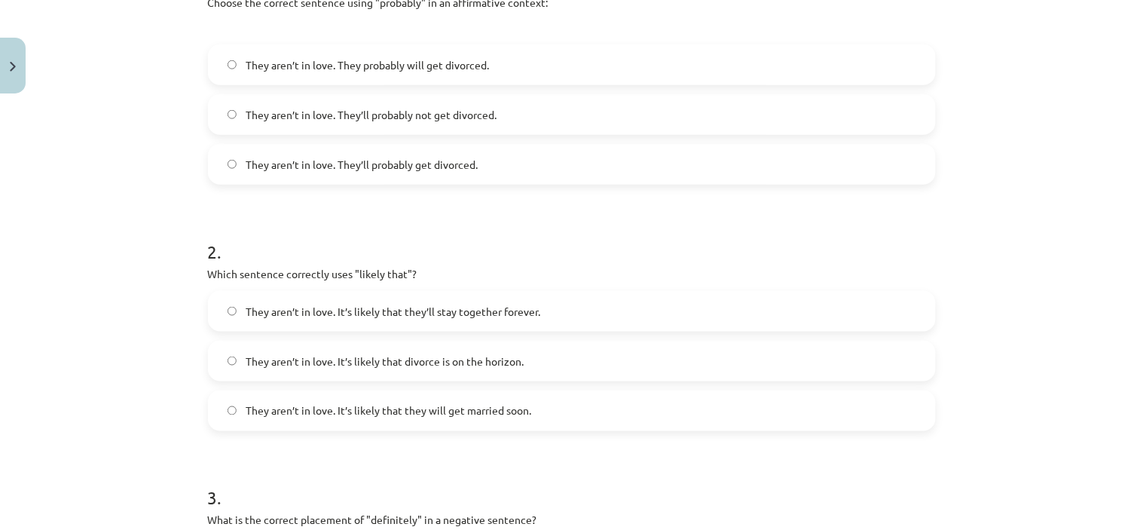
click at [478, 355] on span "They aren’t in love. It’s likely that divorce is on the horizon." at bounding box center [385, 361] width 278 height 16
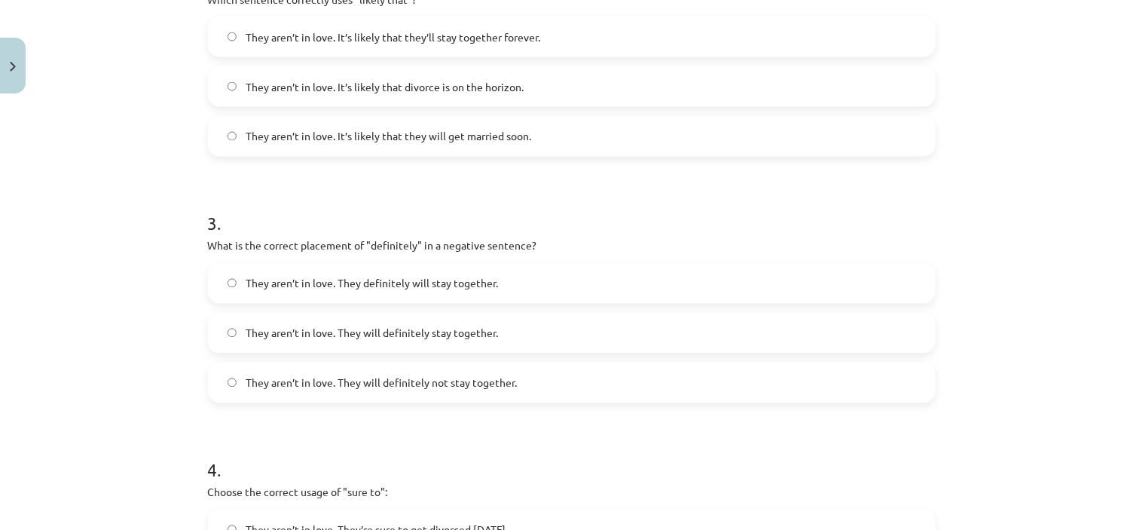
scroll to position [631, 0]
click at [488, 377] on span "They aren’t in love. They will definitely not stay together." at bounding box center [381, 382] width 271 height 16
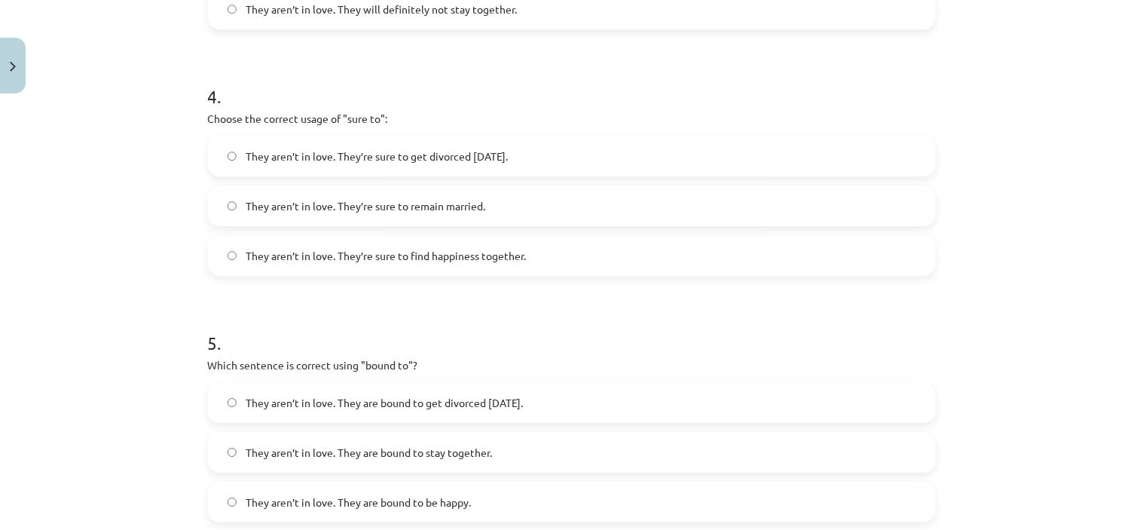
scroll to position [1011, 0]
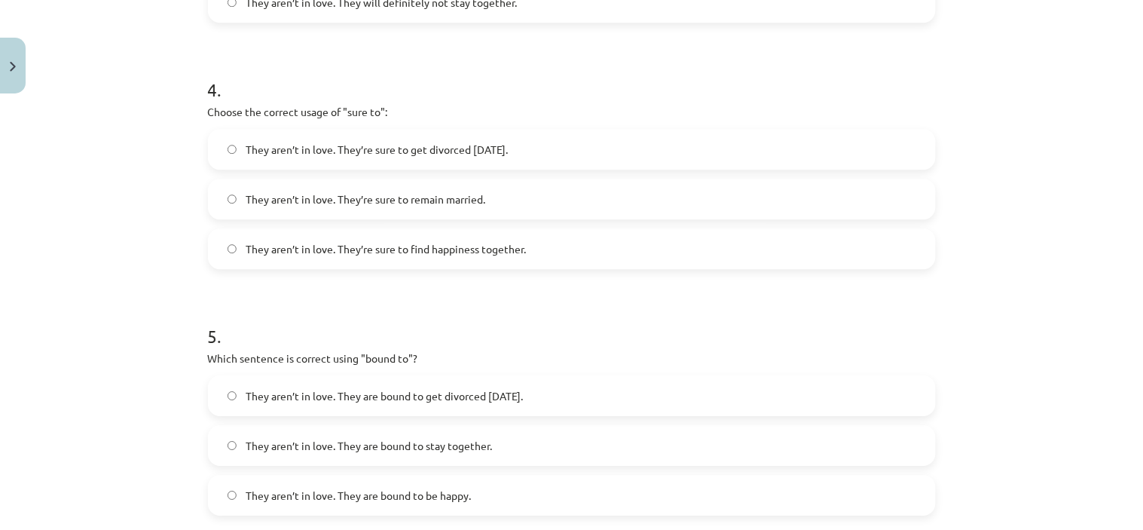
click at [508, 151] on span "They aren’t in love. They’re sure to get divorced within six months." at bounding box center [377, 150] width 262 height 16
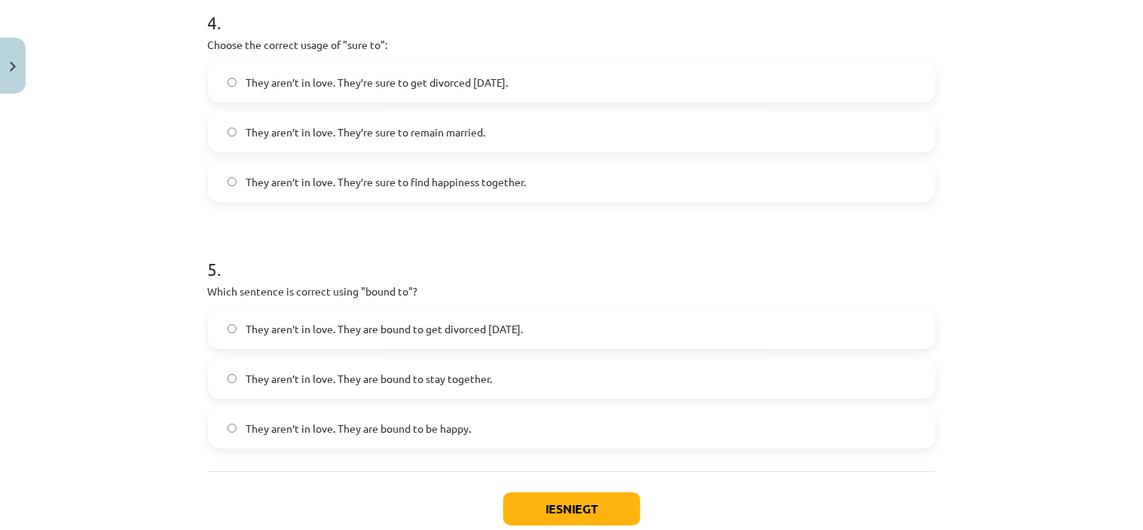
scroll to position [1082, 0]
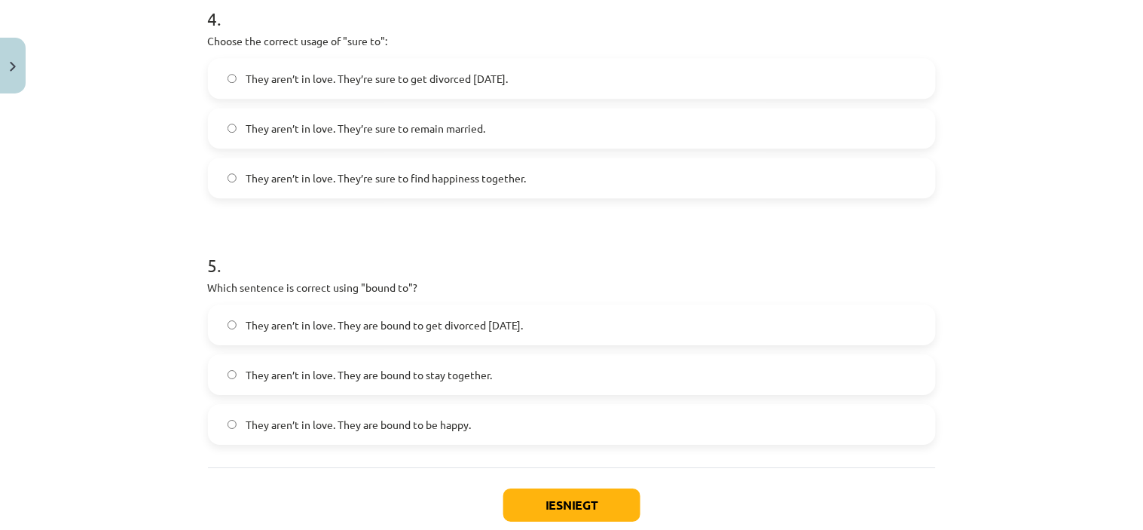
click at [570, 322] on label "They aren’t in love. They are bound to get divorced within six months." at bounding box center [571, 325] width 725 height 38
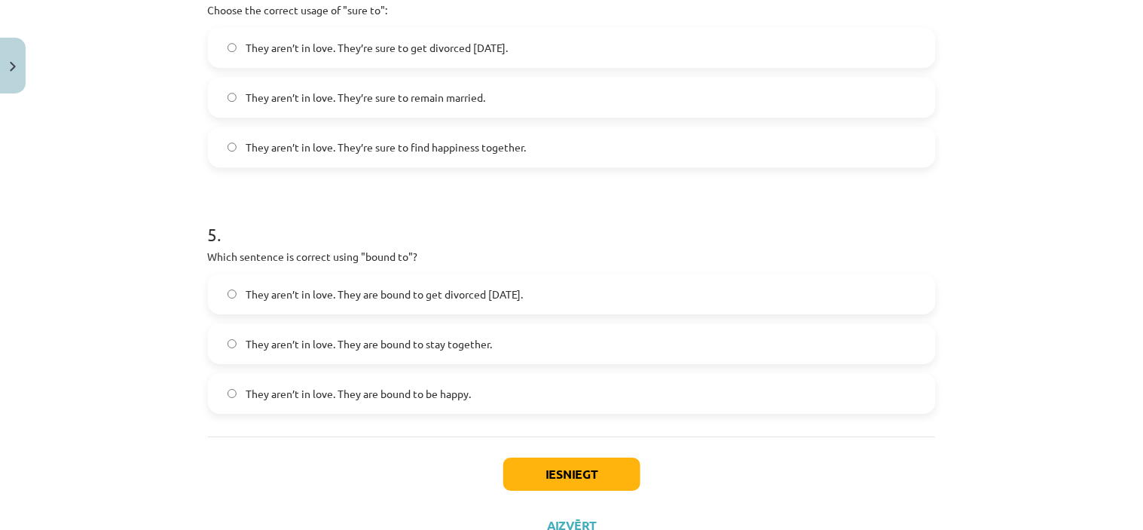
scroll to position [1120, 0]
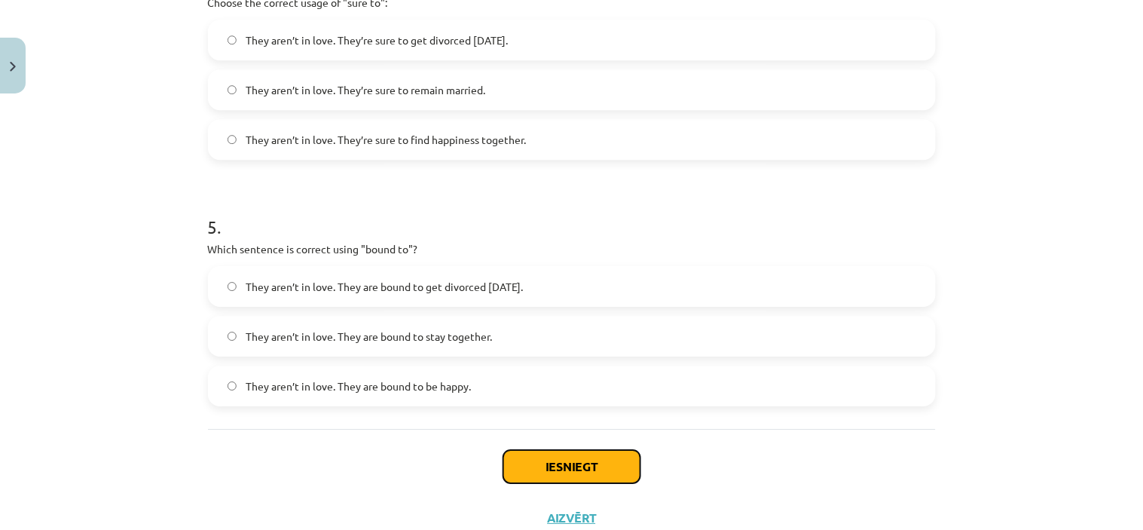
click at [582, 460] on button "Iesniegt" at bounding box center [571, 466] width 137 height 33
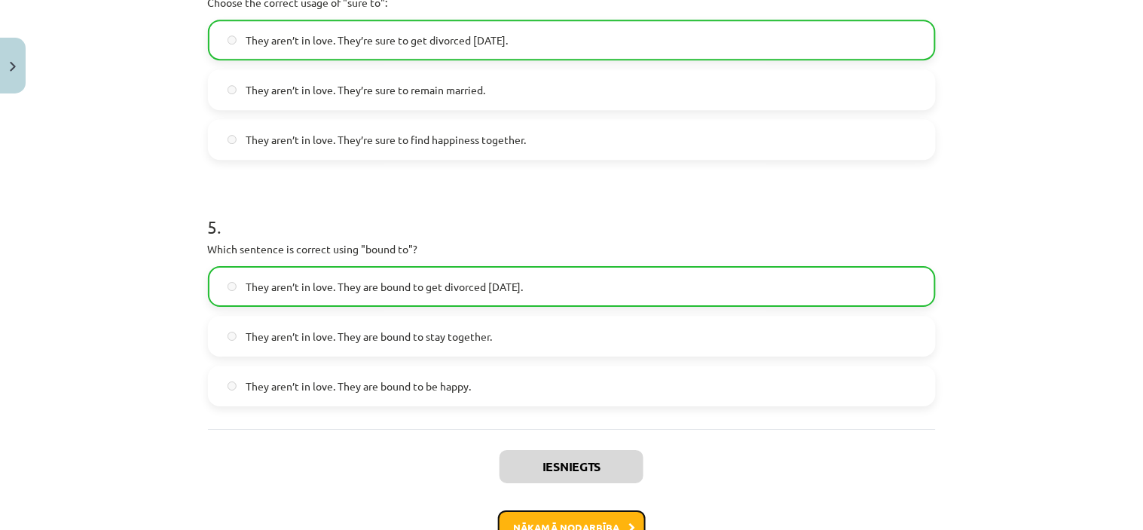
click at [577, 518] on button "Nākamā nodarbība" at bounding box center [572, 527] width 148 height 35
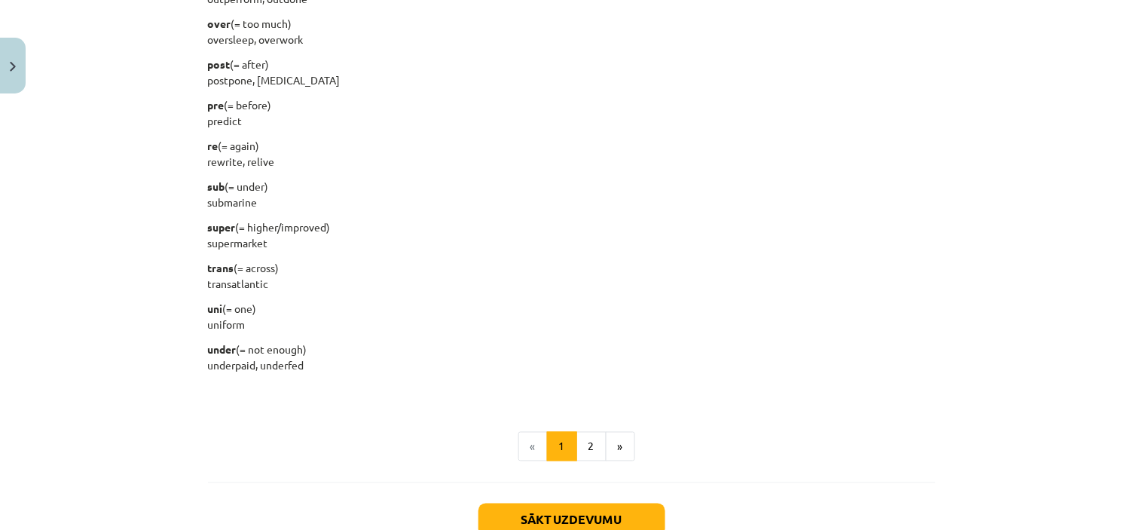
scroll to position [1929, 0]
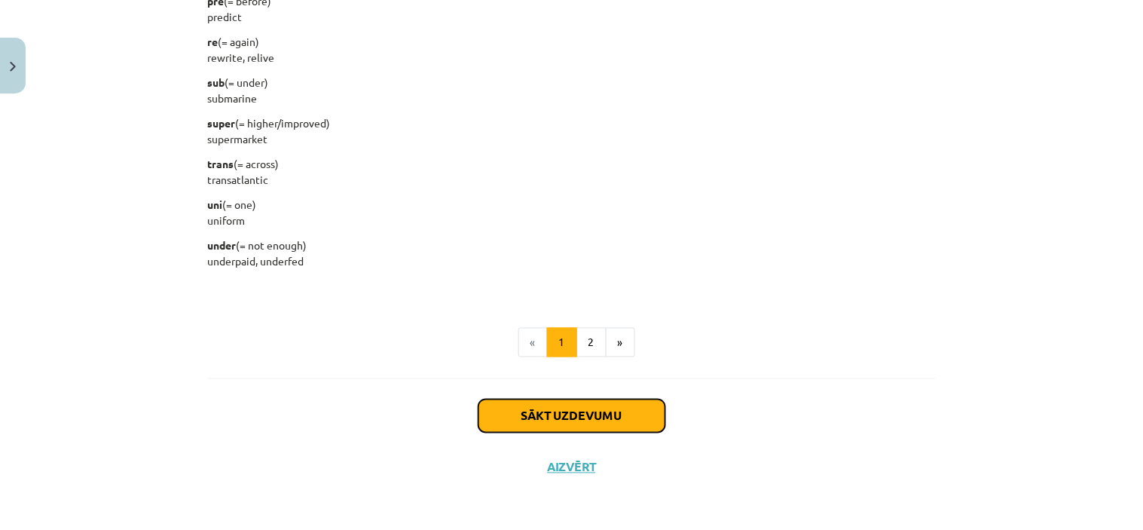
click at [594, 418] on button "Sākt uzdevumu" at bounding box center [571, 415] width 187 height 33
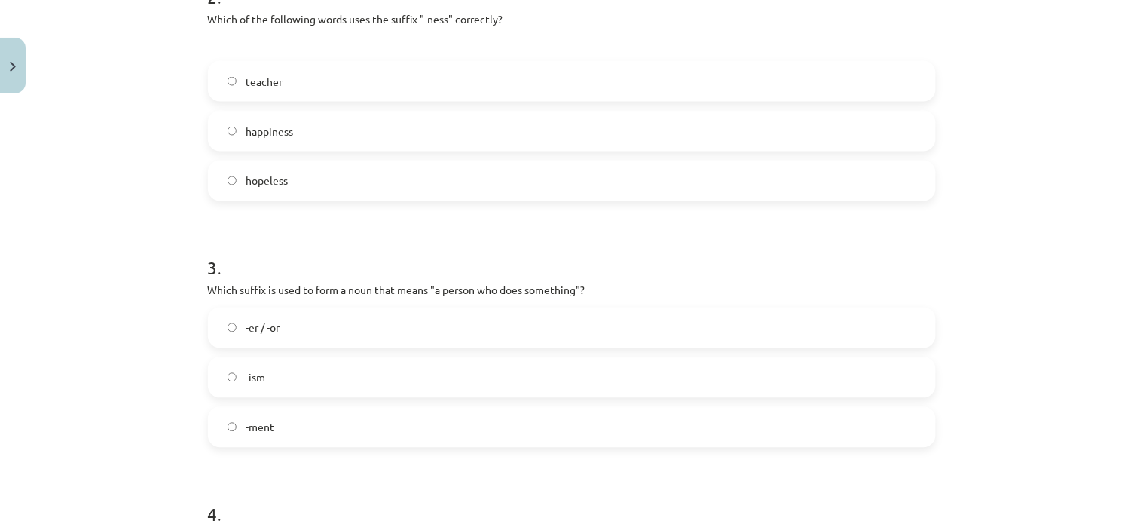
scroll to position [1171, 0]
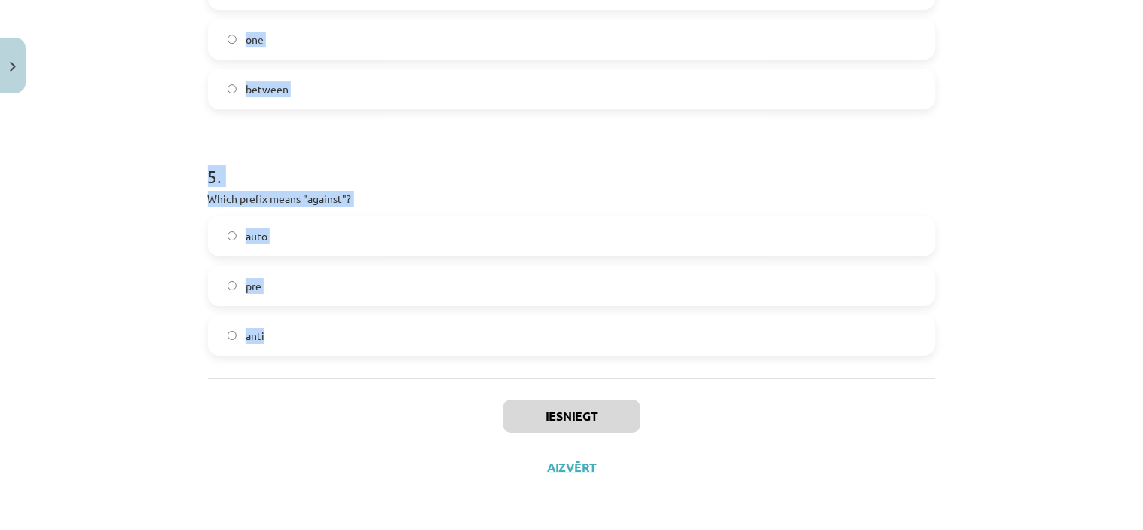
drag, startPoint x: 202, startPoint y: 247, endPoint x: 573, endPoint y: 341, distance: 383.0
copy form "1 . What does the prefix "sub-" mean? above under across 2 . Which of the follo…"
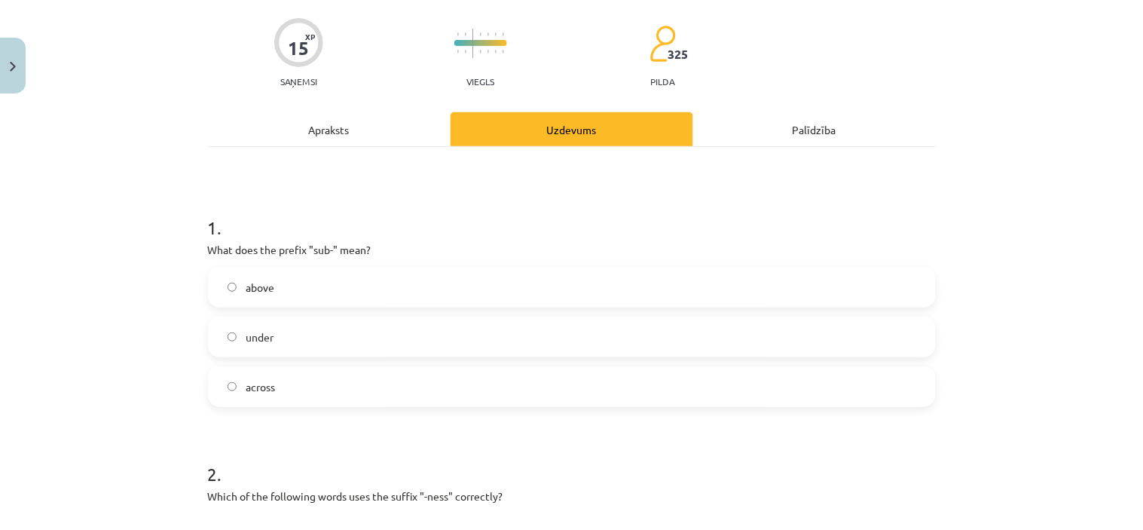
scroll to position [107, 0]
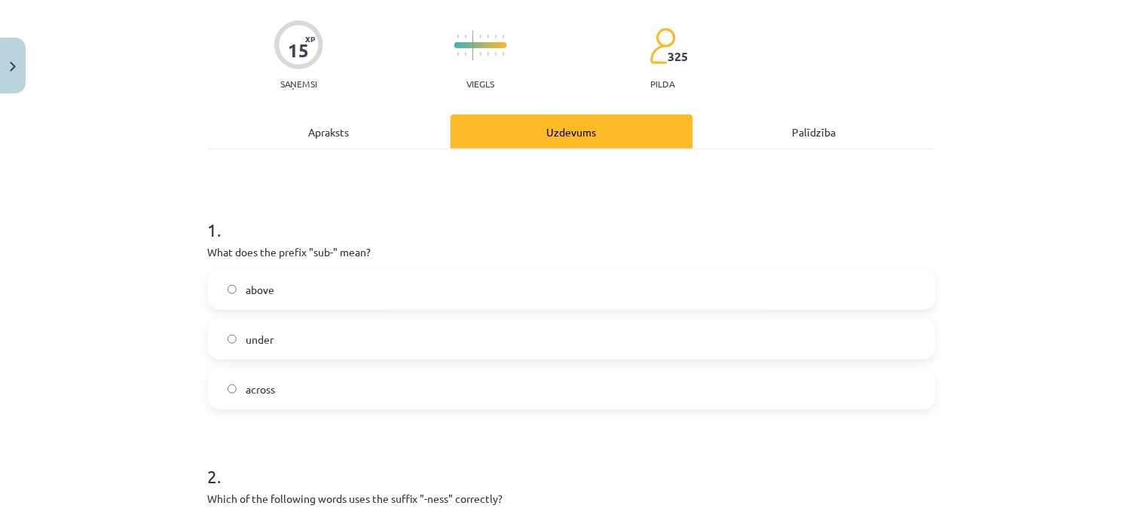
click at [319, 350] on label "under" at bounding box center [571, 339] width 725 height 38
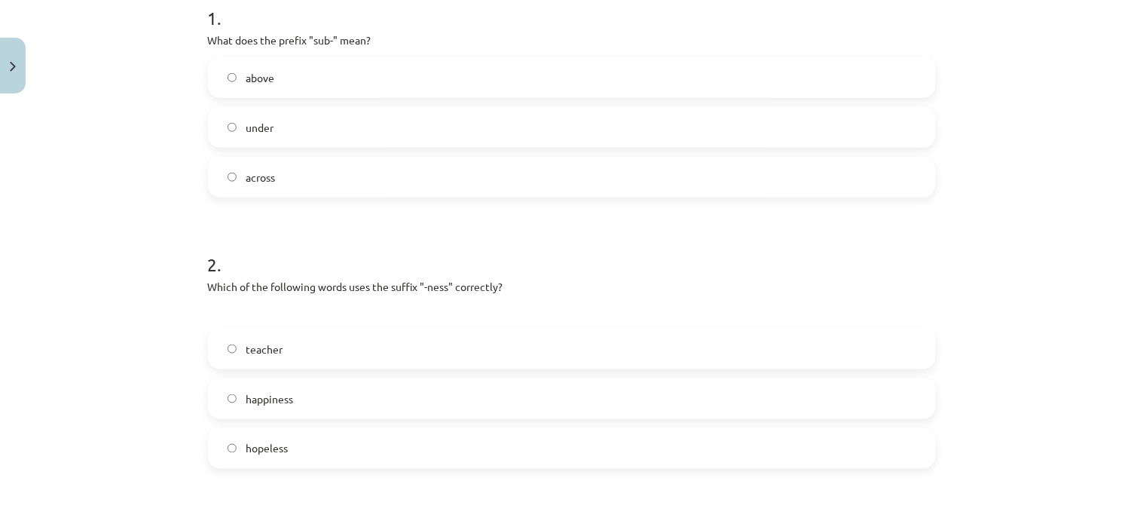
scroll to position [386, 0]
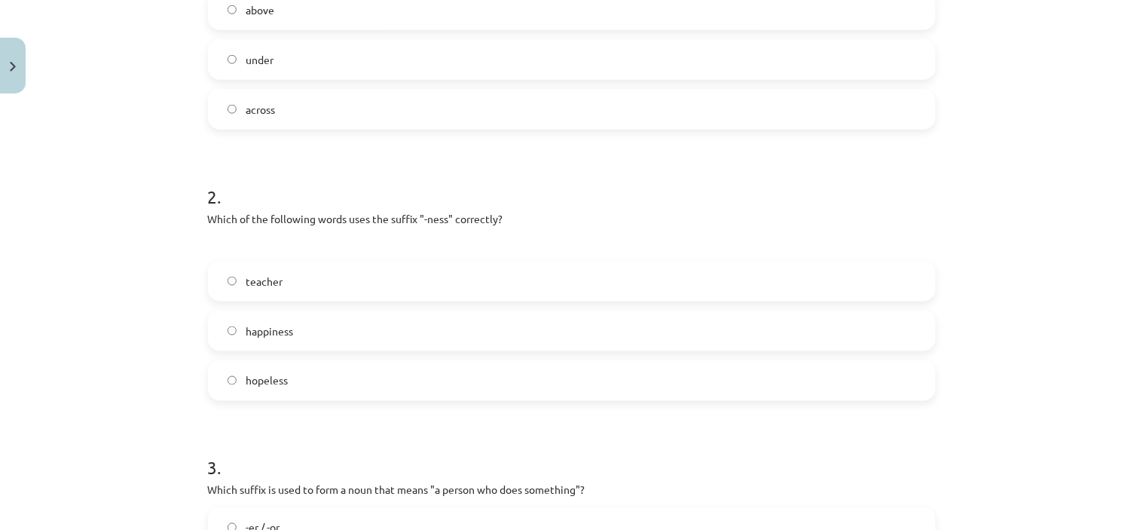
click at [352, 331] on label "happiness" at bounding box center [571, 331] width 725 height 38
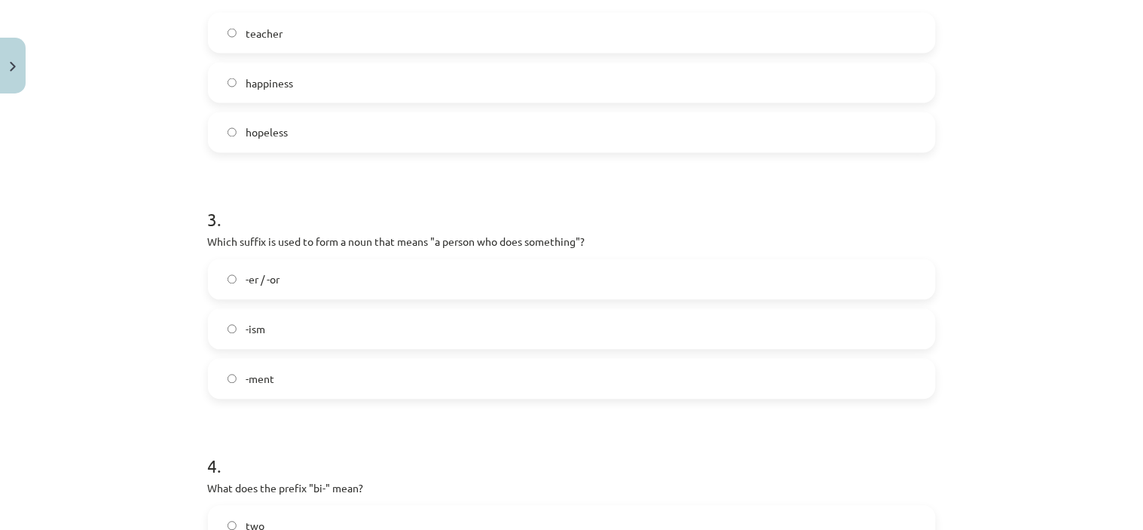
scroll to position [635, 0]
click at [455, 281] on label "-er / -or" at bounding box center [571, 279] width 725 height 38
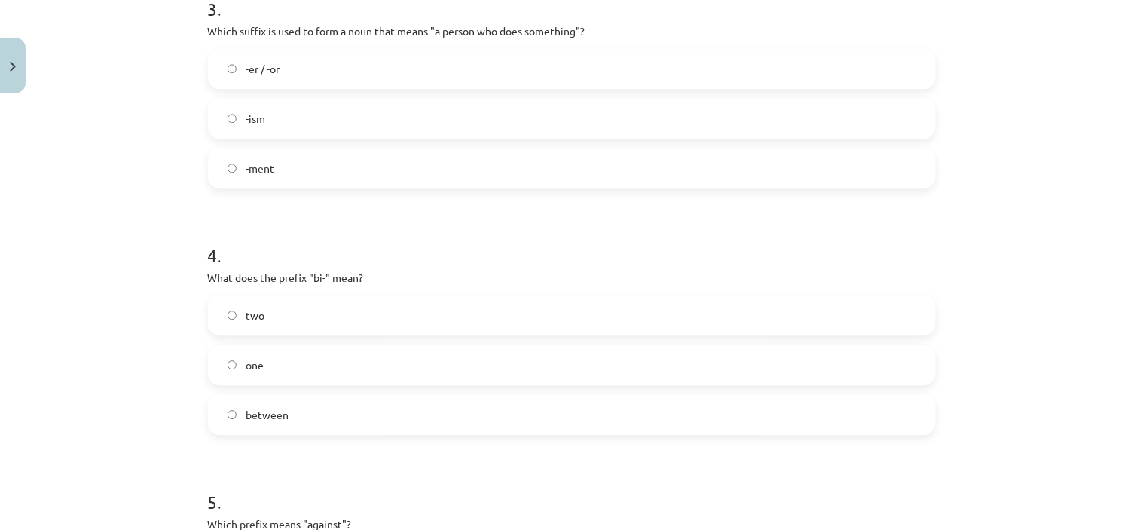
scroll to position [854, 0]
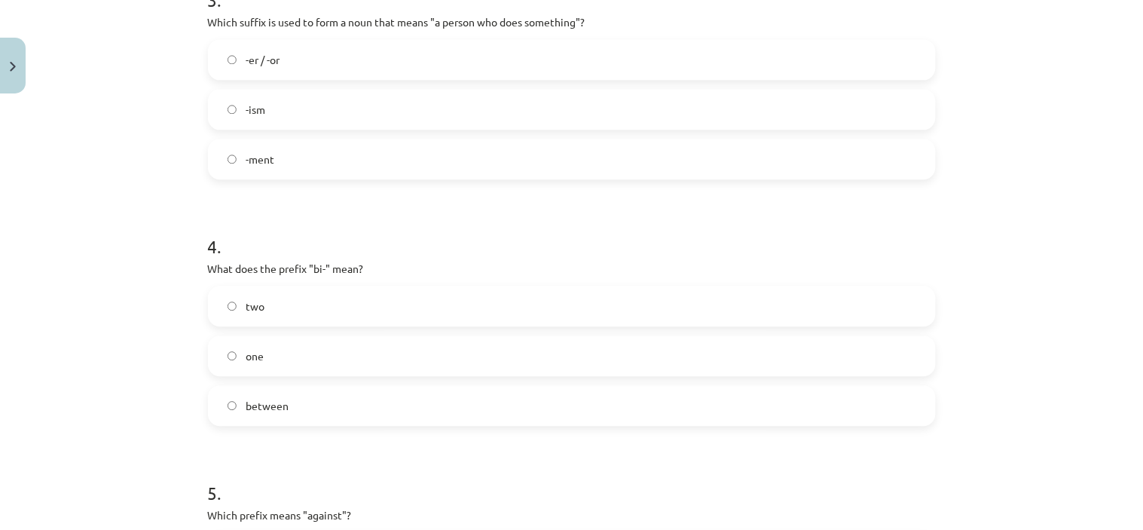
click at [396, 304] on label "two" at bounding box center [571, 306] width 725 height 38
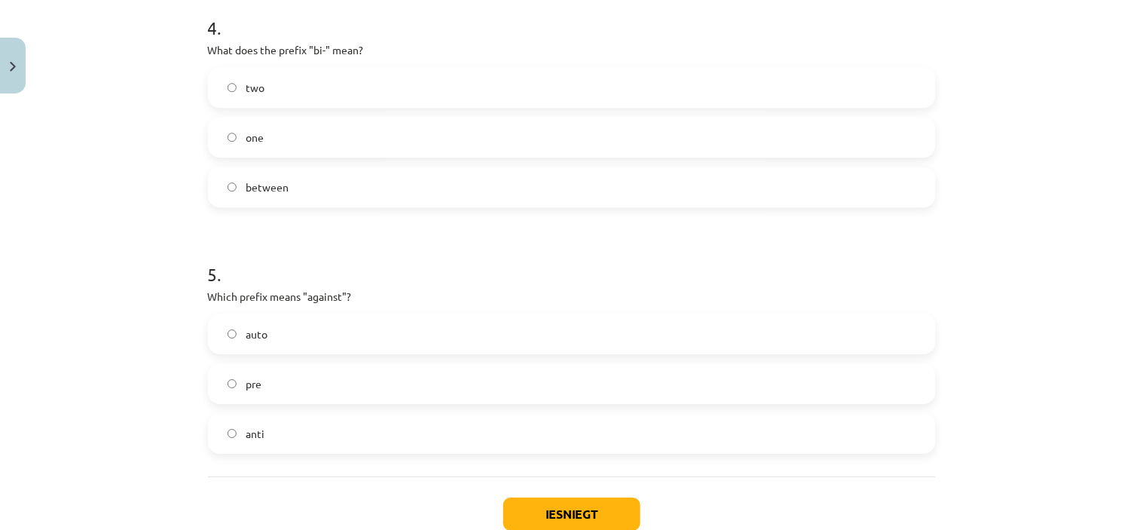
scroll to position [1171, 0]
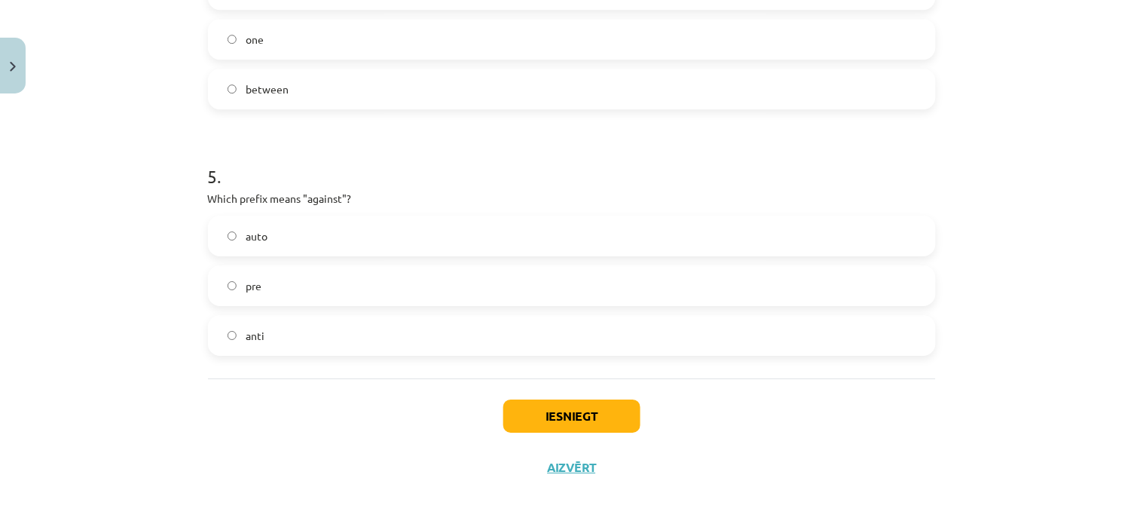
click at [344, 331] on label "anti" at bounding box center [571, 335] width 725 height 38
click at [579, 405] on button "Iesniegt" at bounding box center [571, 415] width 137 height 33
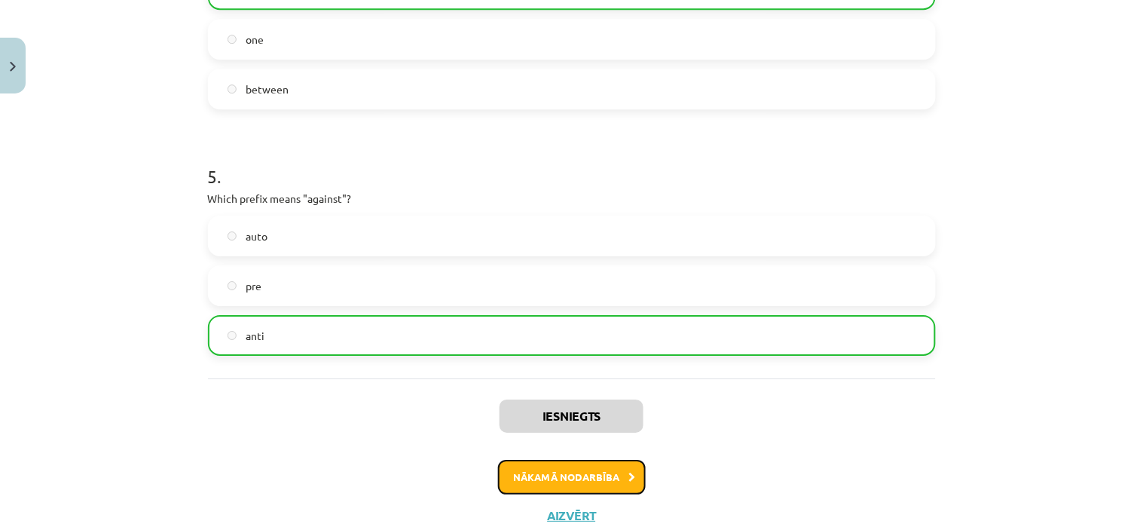
click at [556, 478] on button "Nākamā nodarbība" at bounding box center [572, 477] width 148 height 35
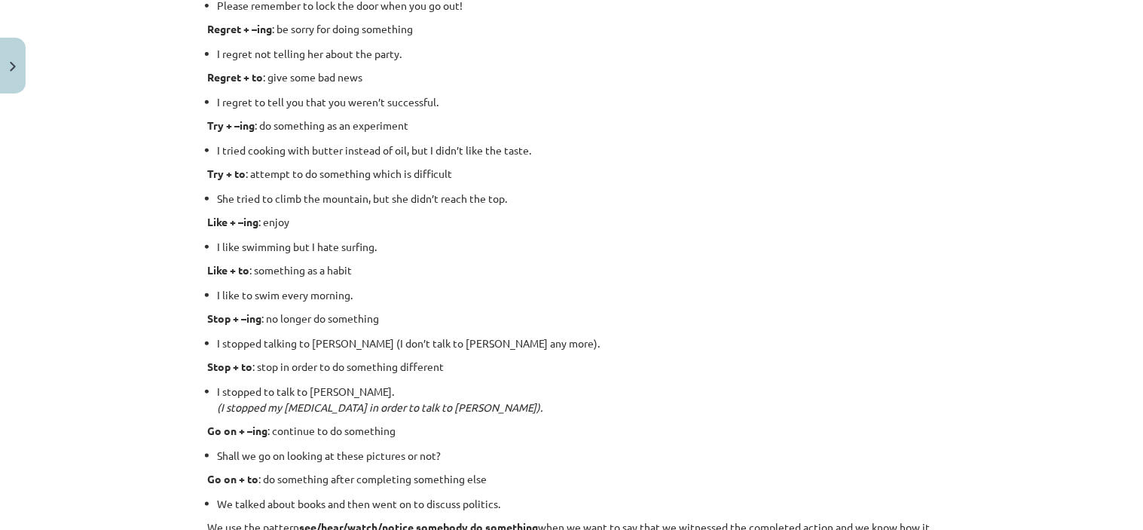
scroll to position [2039, 0]
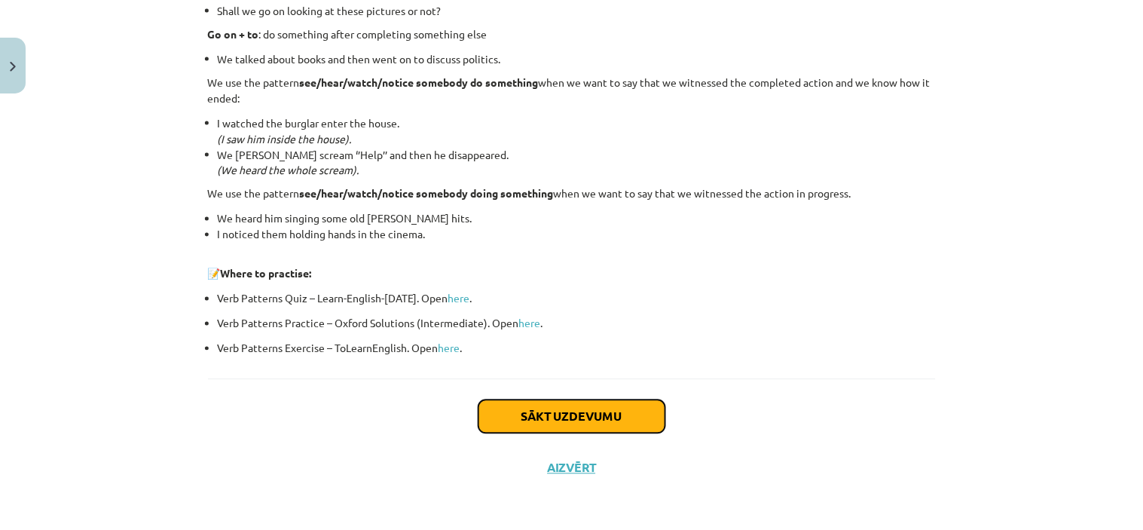
click at [545, 405] on button "Sākt uzdevumu" at bounding box center [571, 416] width 187 height 33
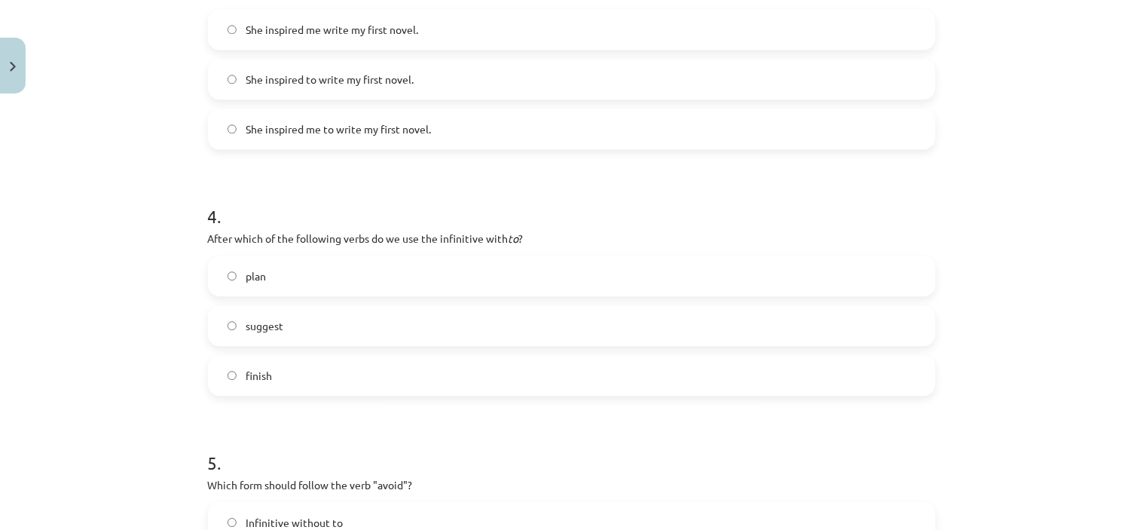
scroll to position [1146, 0]
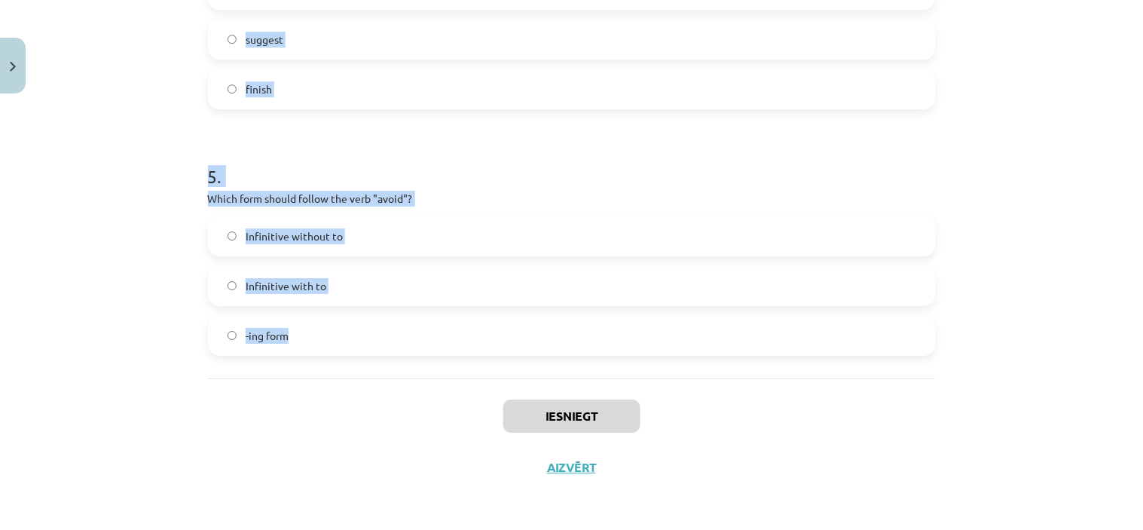
drag, startPoint x: 203, startPoint y: 197, endPoint x: 759, endPoint y: 371, distance: 581.9
copy form "1 . What is the difference in meaning between "stop talking" and "stop to talk"…"
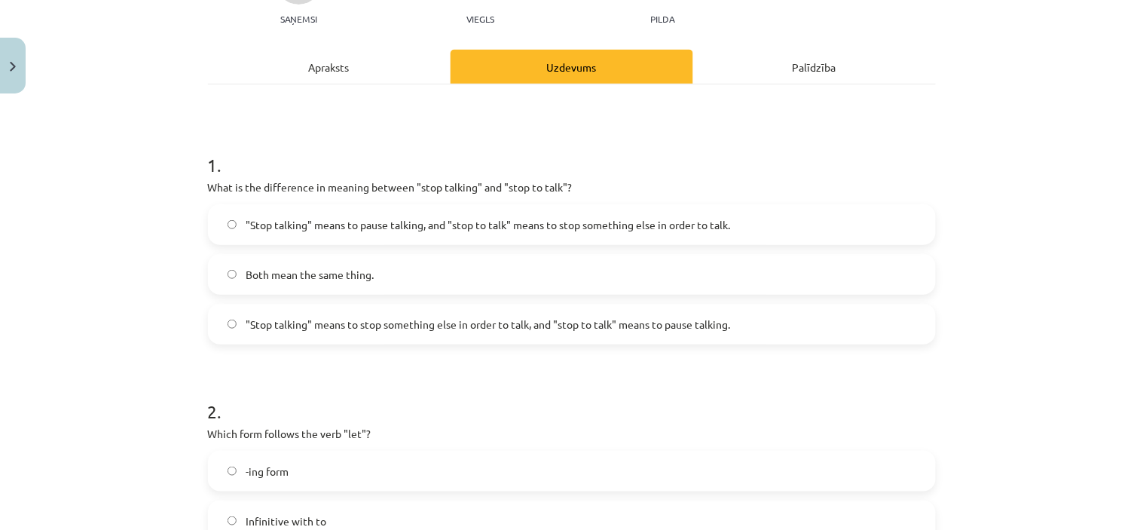
scroll to position [171, 0]
click at [671, 227] on span ""Stop talking" means to pause talking, and "stop to talk" means to stop somethi…" at bounding box center [488, 226] width 484 height 16
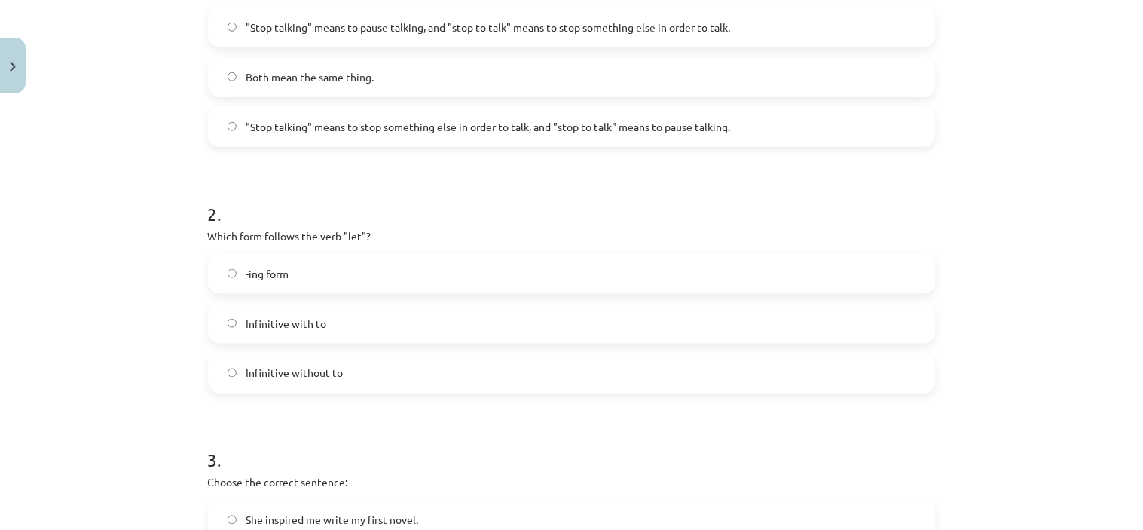
scroll to position [439, 0]
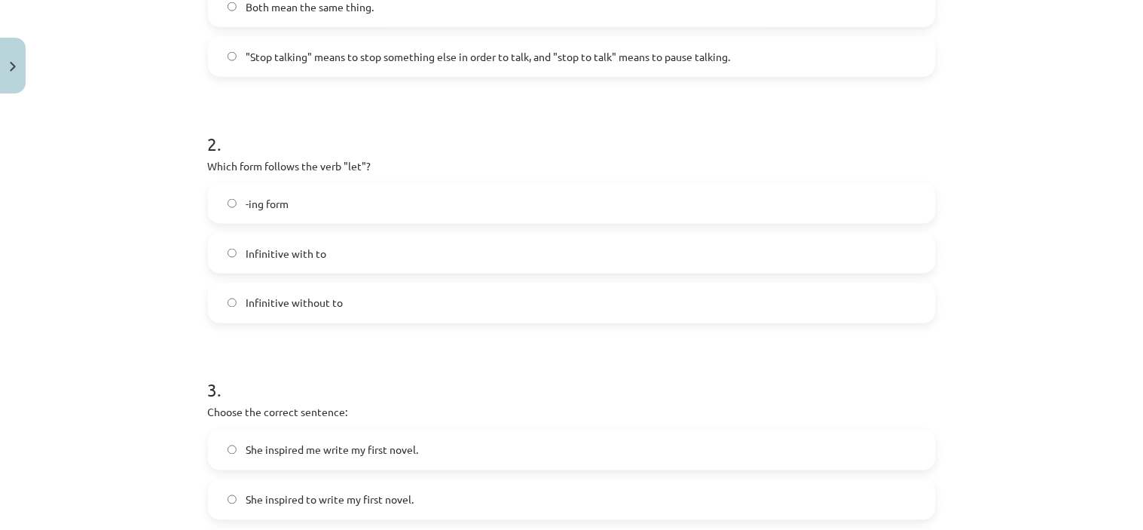
click at [336, 310] on label "Infinitive without to" at bounding box center [571, 303] width 725 height 38
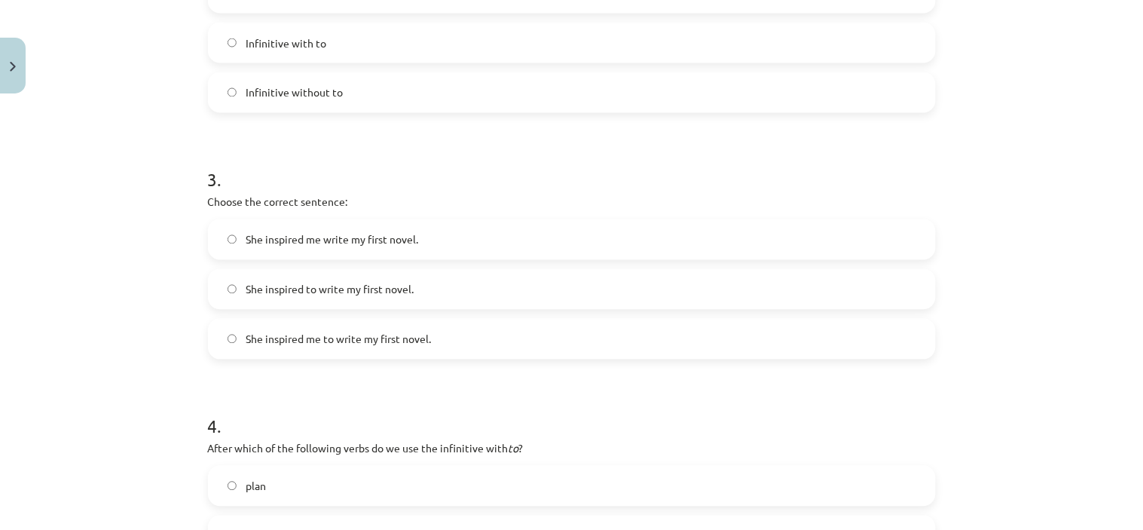
scroll to position [650, 0]
click at [409, 340] on span "She inspired me to write my first novel." at bounding box center [338, 339] width 185 height 16
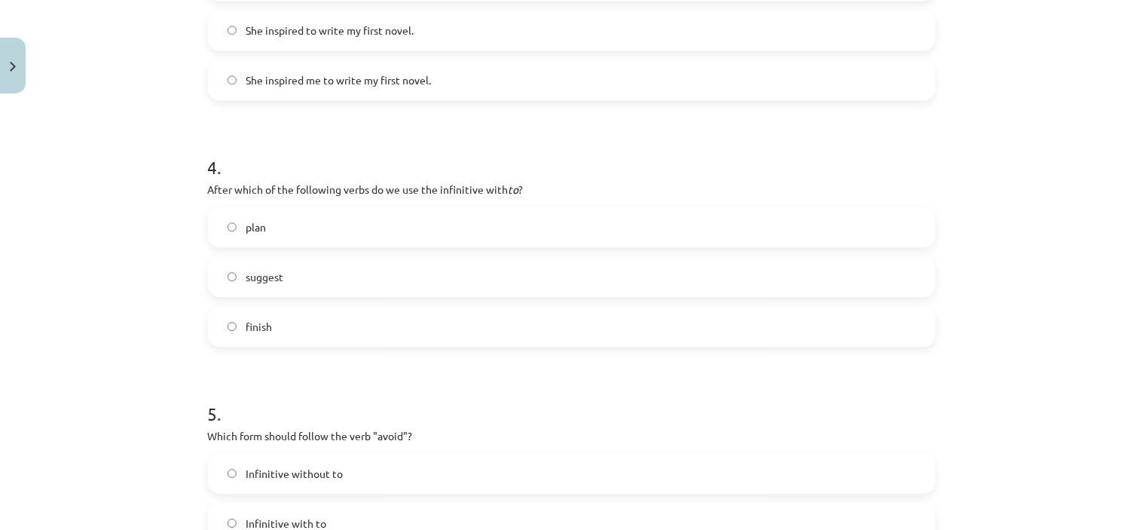
scroll to position [909, 0]
click at [432, 230] on label "plan" at bounding box center [571, 226] width 725 height 38
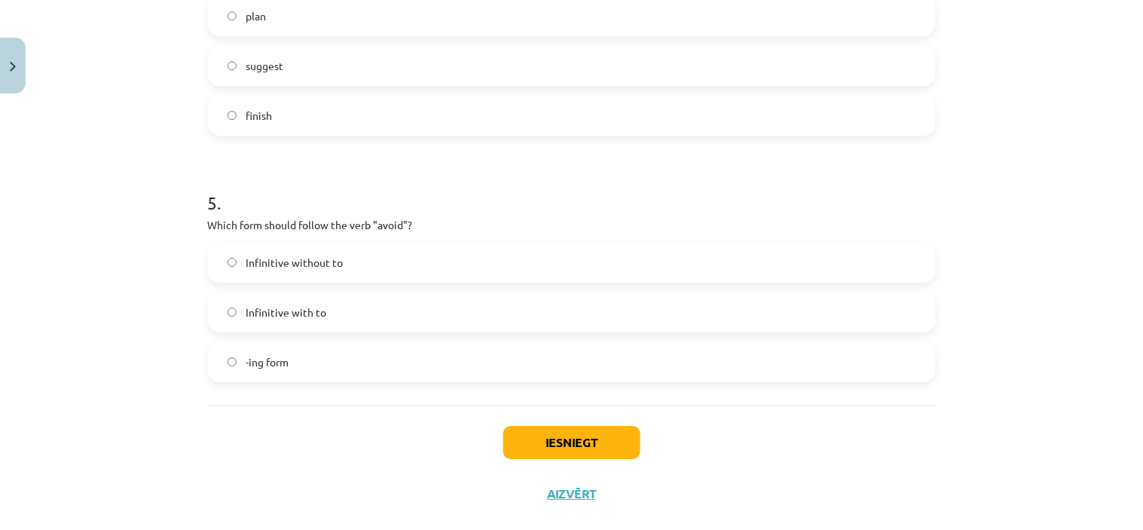
scroll to position [1120, 0]
click at [423, 363] on label "-ing form" at bounding box center [571, 361] width 725 height 38
click at [585, 430] on button "Iesniegt" at bounding box center [571, 441] width 137 height 33
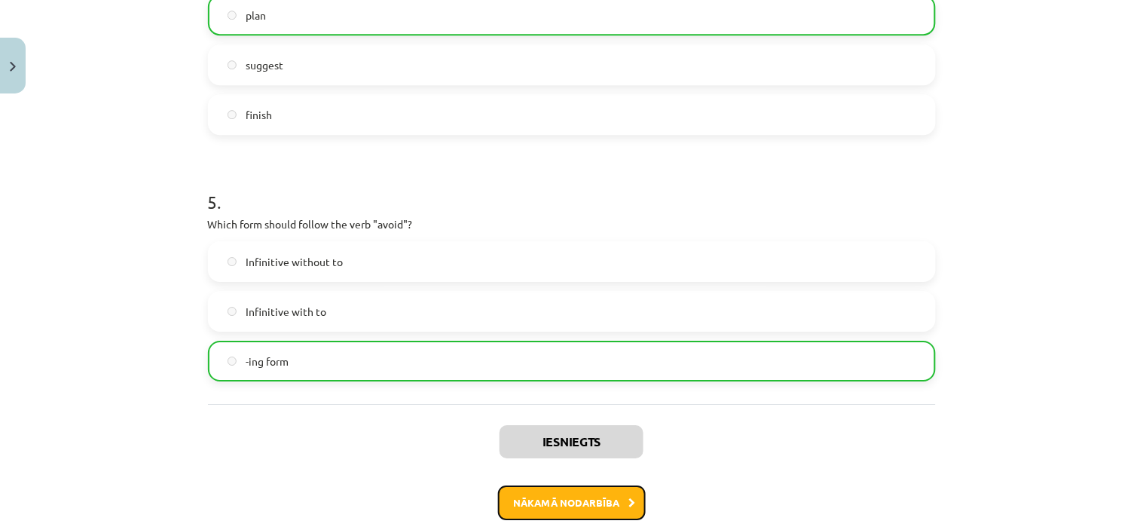
click at [554, 494] on button "Nākamā nodarbība" at bounding box center [572, 502] width 148 height 35
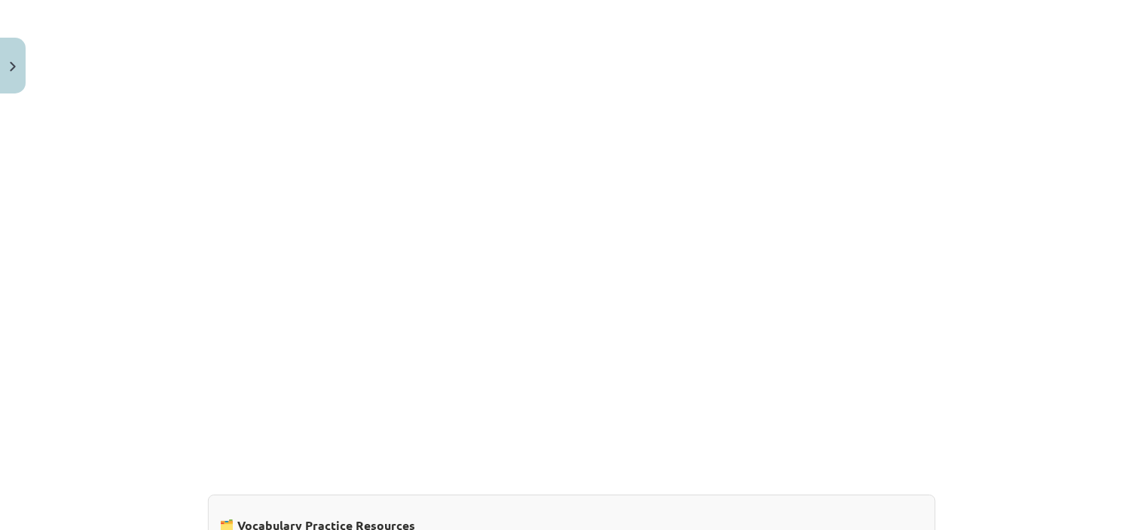
scroll to position [1248, 0]
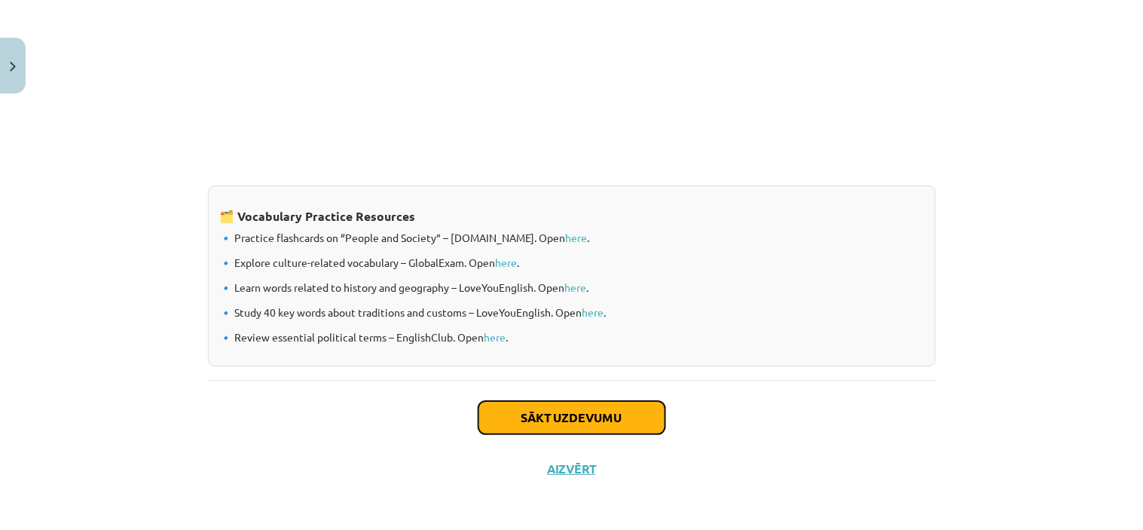
click at [613, 414] on button "Sākt uzdevumu" at bounding box center [571, 417] width 187 height 33
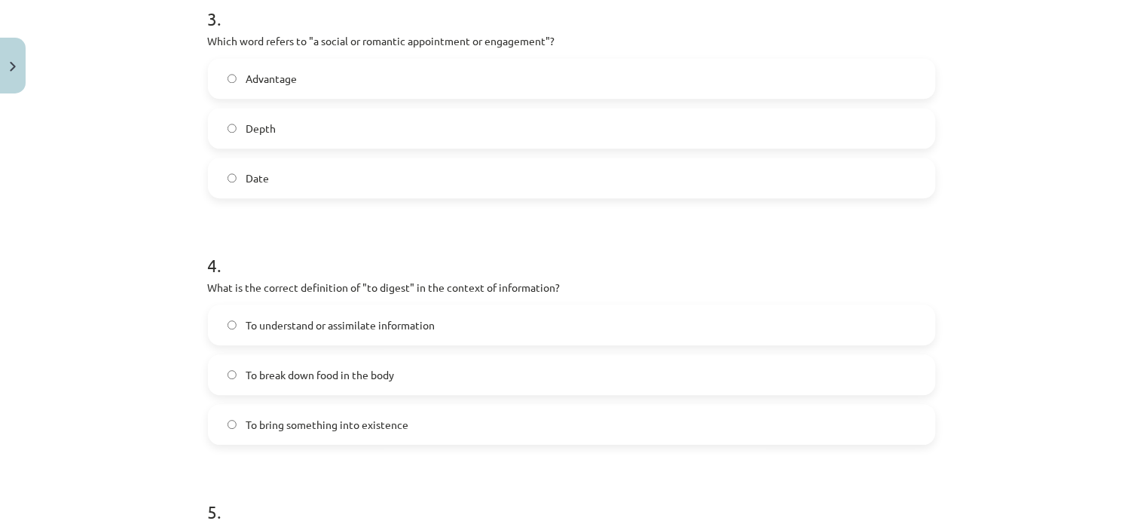
scroll to position [1196, 0]
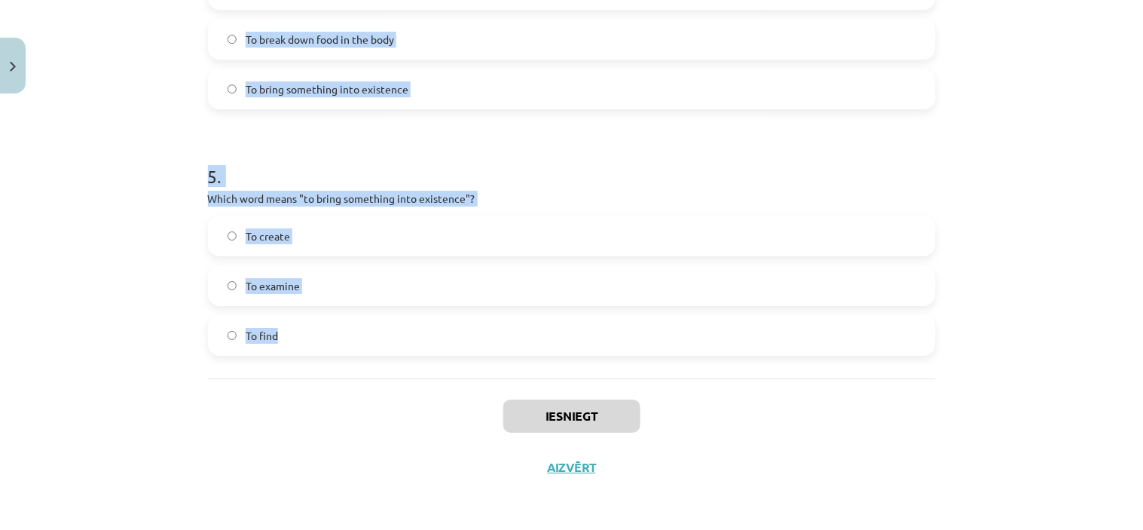
drag, startPoint x: 201, startPoint y: 295, endPoint x: 404, endPoint y: 339, distance: 207.5
copy form "1 . Which of the following means "the surroundings or conditions in which a per…"
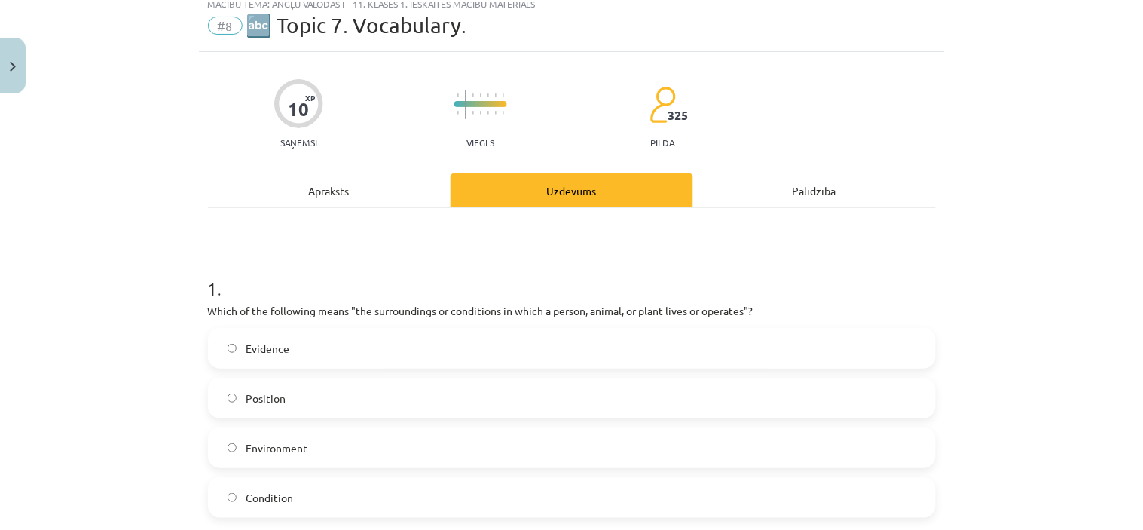
scroll to position [130, 0]
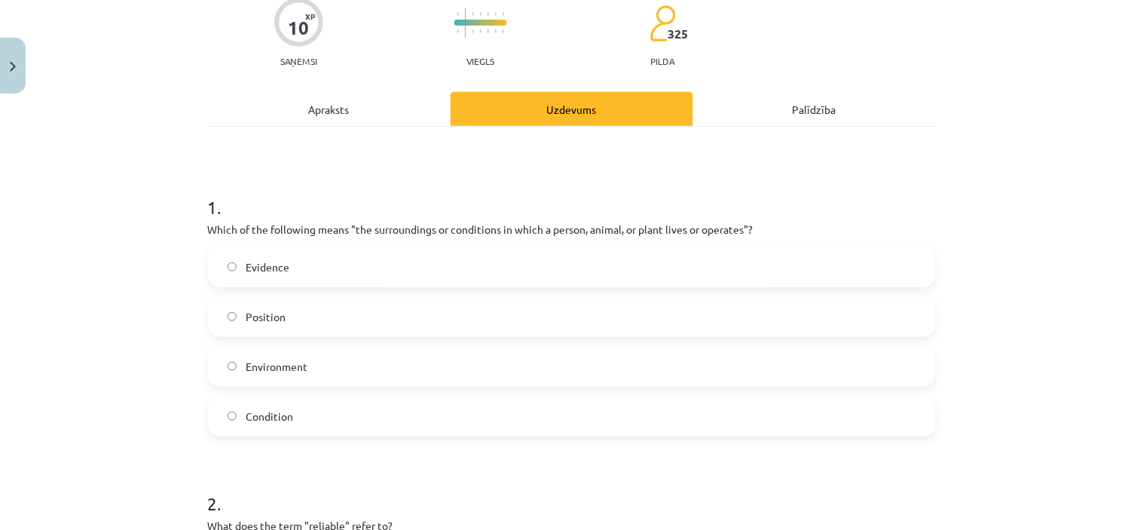
click at [374, 364] on label "Environment" at bounding box center [571, 366] width 725 height 38
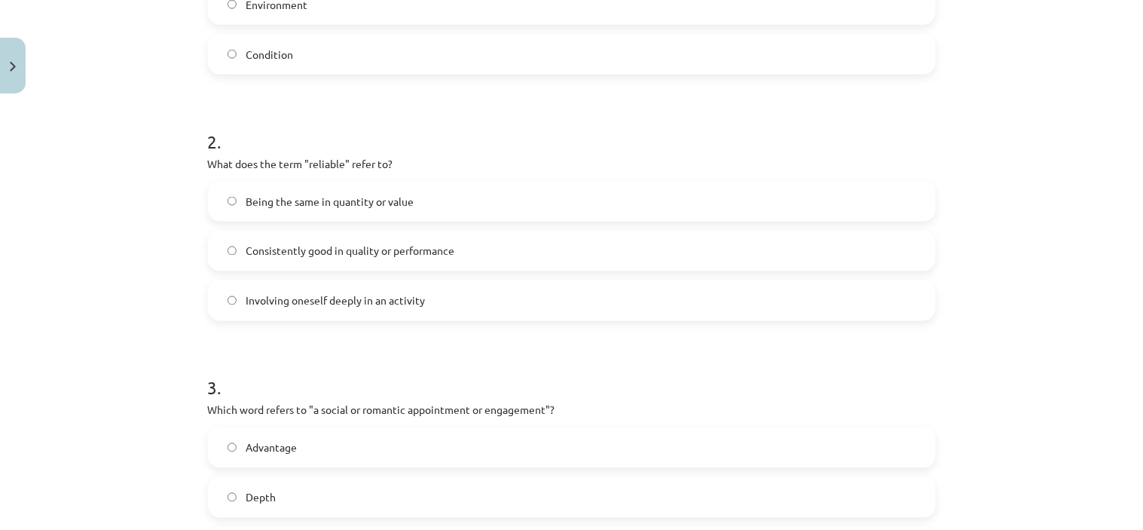
scroll to position [493, 0]
click at [423, 261] on label "Consistently good in quality or performance" at bounding box center [571, 250] width 725 height 38
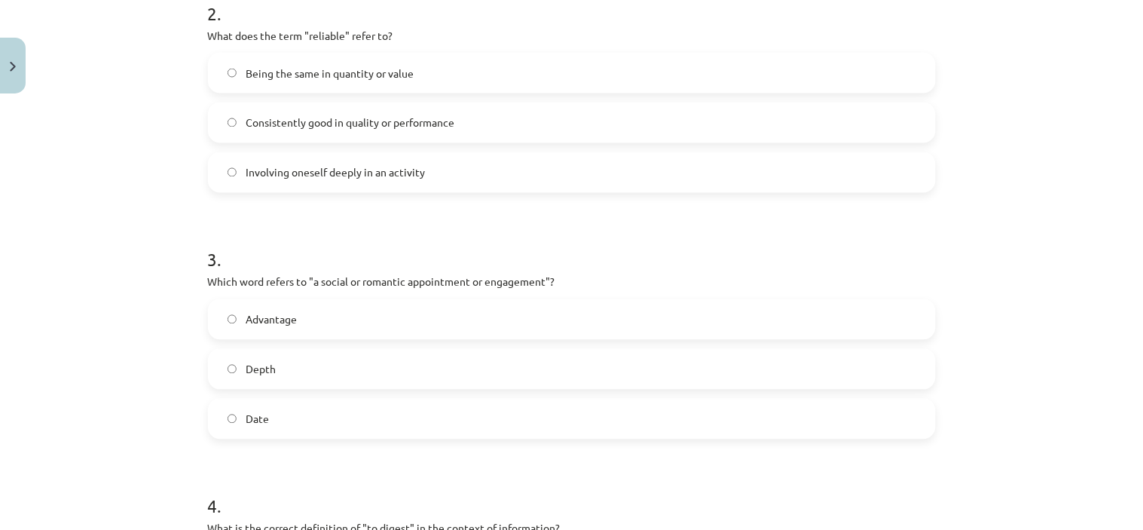
scroll to position [620, 0]
click at [451, 423] on label "Date" at bounding box center [571, 418] width 725 height 38
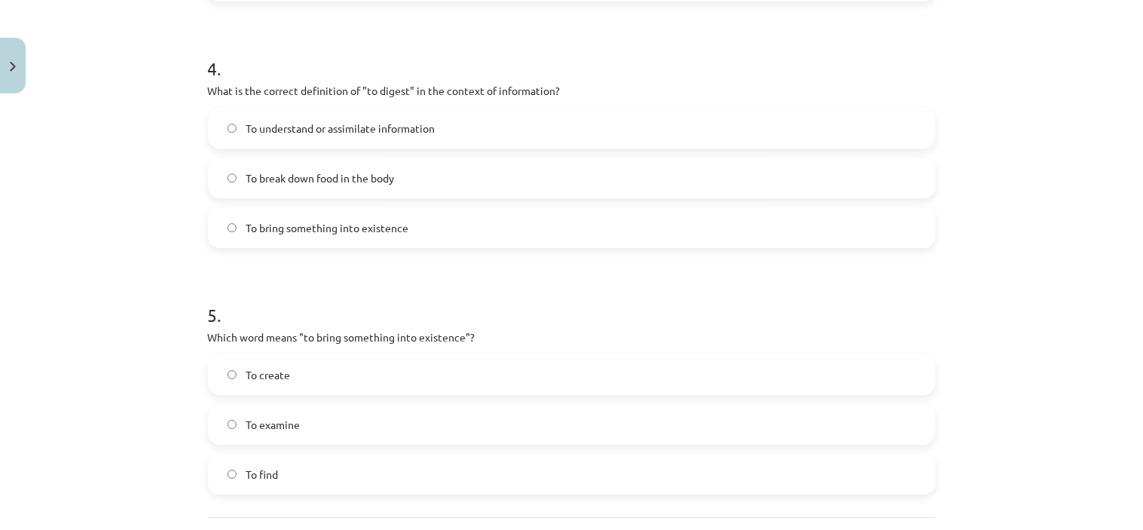
scroll to position [1068, 0]
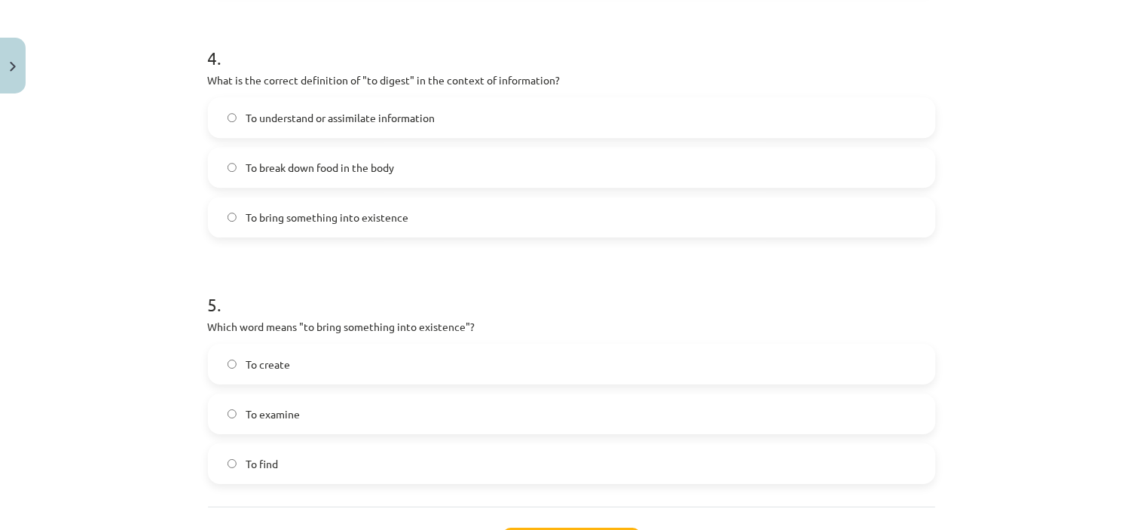
click at [426, 111] on span "To understand or assimilate information" at bounding box center [340, 118] width 189 height 16
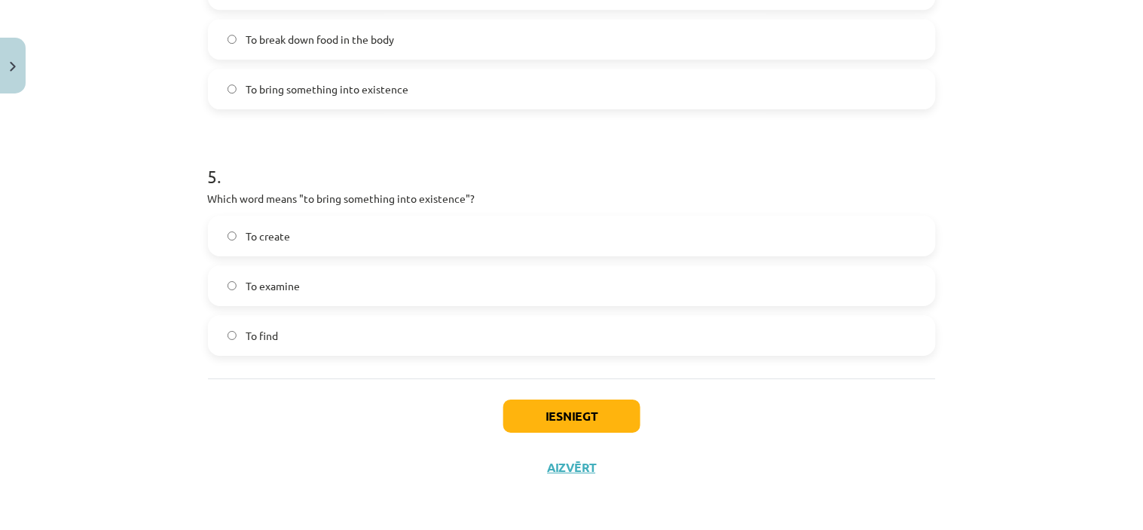
click at [397, 229] on label "To create" at bounding box center [571, 236] width 725 height 38
click at [561, 422] on button "Iesniegt" at bounding box center [571, 415] width 137 height 33
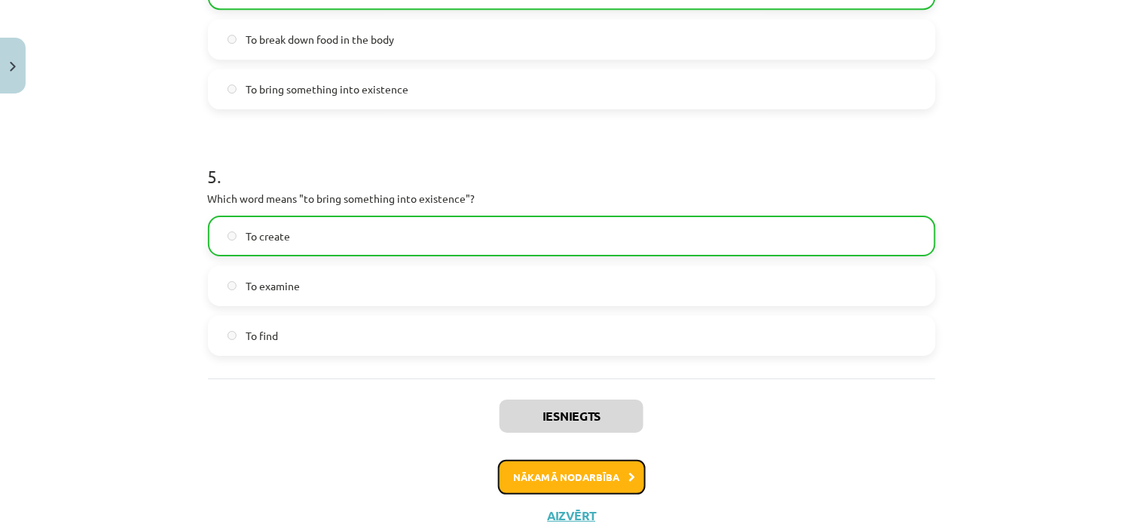
click at [550, 472] on button "Nākamā nodarbība" at bounding box center [572, 477] width 148 height 35
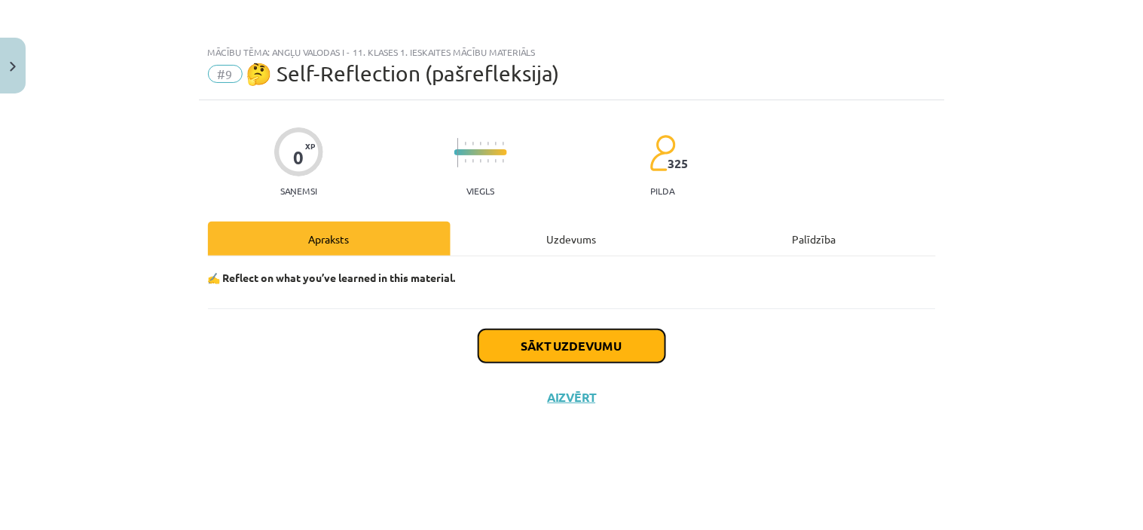
click at [570, 337] on button "Sākt uzdevumu" at bounding box center [571, 345] width 187 height 33
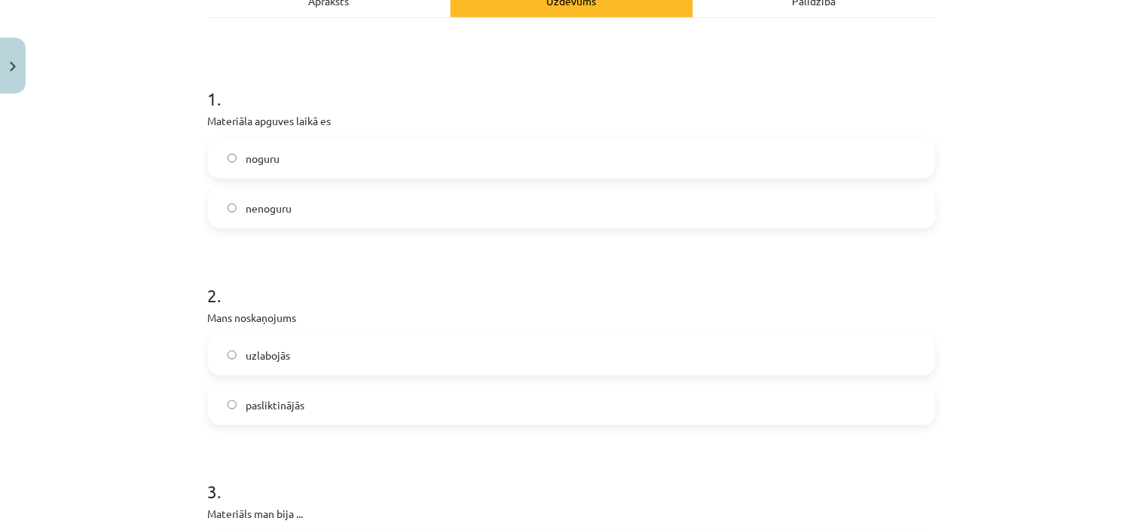
scroll to position [239, 0]
click at [441, 216] on label "nenoguru" at bounding box center [571, 207] width 725 height 38
click at [360, 352] on label "uzlabojās" at bounding box center [571, 354] width 725 height 38
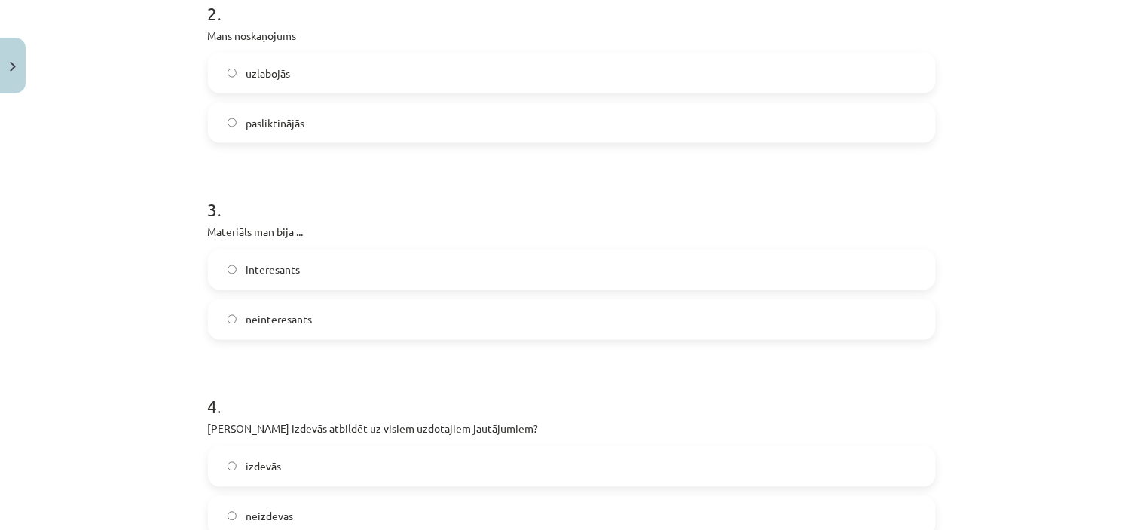
scroll to position [521, 0]
click at [345, 267] on label "interesants" at bounding box center [571, 269] width 725 height 38
click at [317, 463] on label "izdevās" at bounding box center [571, 466] width 725 height 38
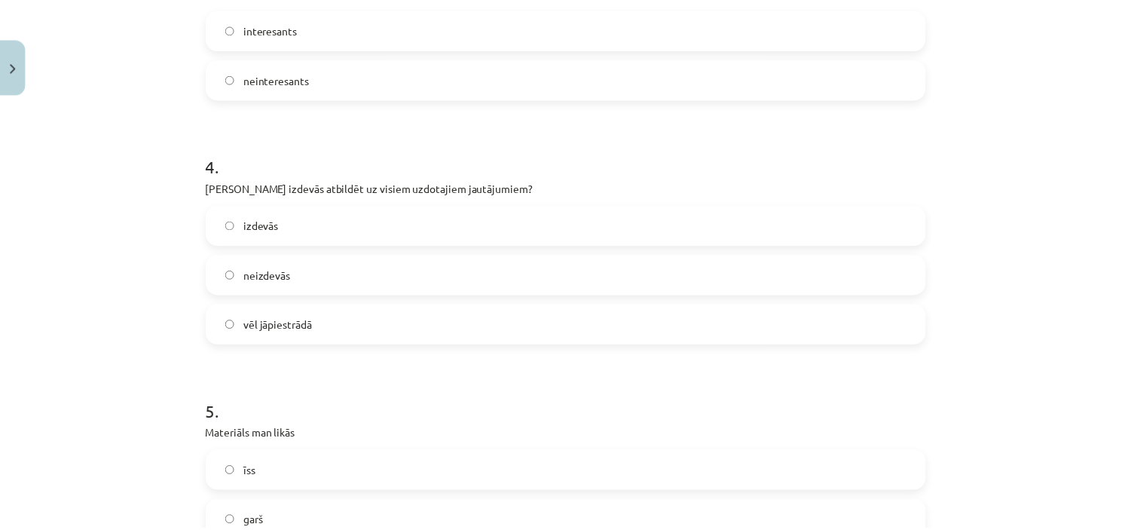
scroll to position [947, 0]
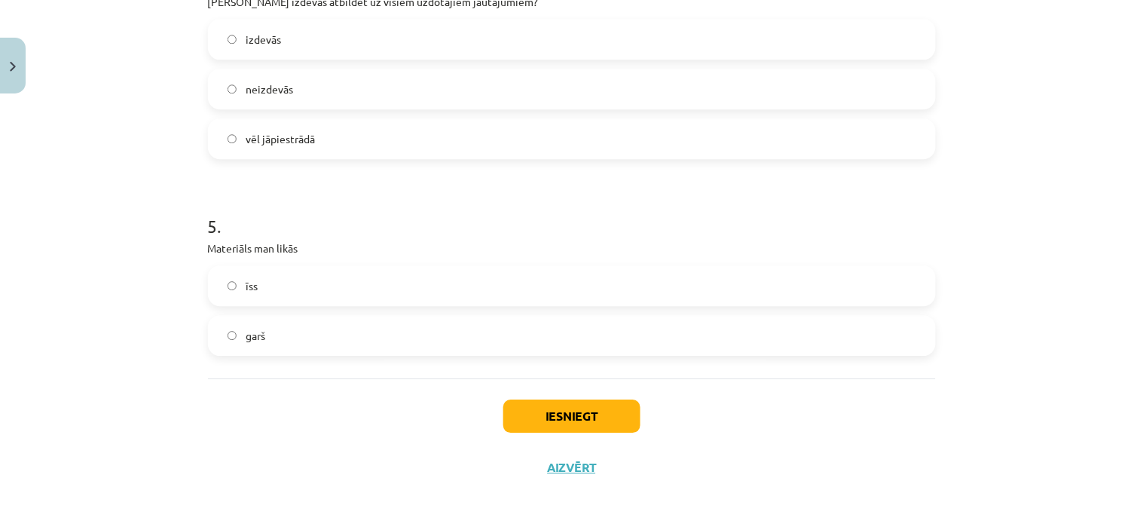
click at [246, 291] on span "īss" at bounding box center [252, 286] width 12 height 16
click at [524, 409] on button "Iesniegt" at bounding box center [571, 415] width 137 height 33
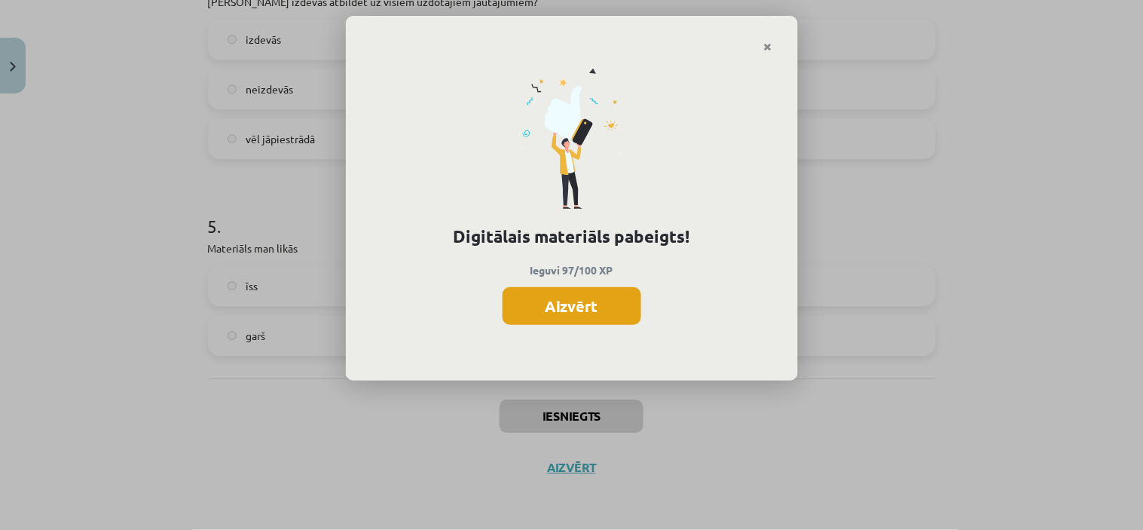
click at [567, 298] on button "Aizvērt" at bounding box center [571, 306] width 139 height 38
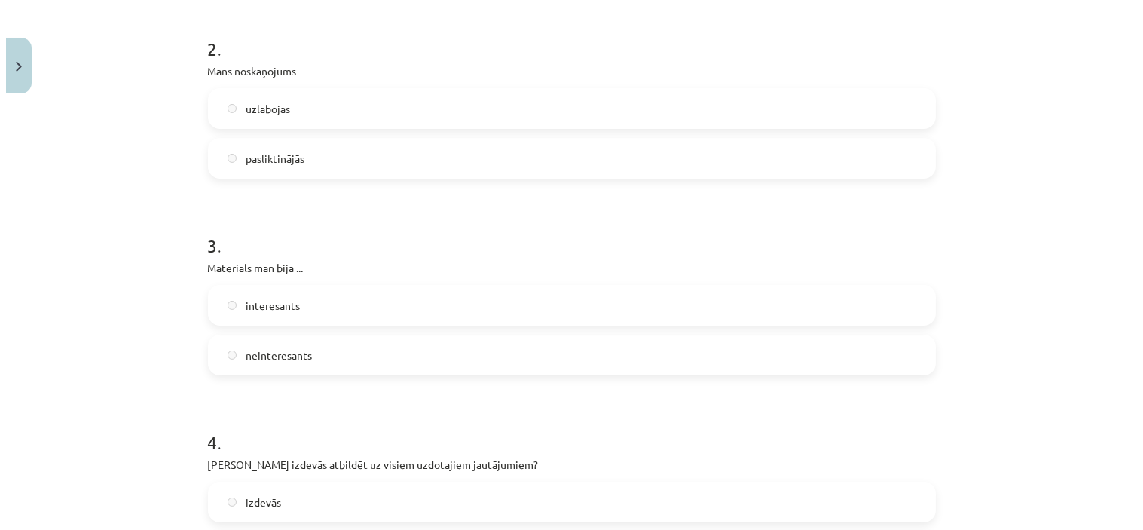
scroll to position [21, 0]
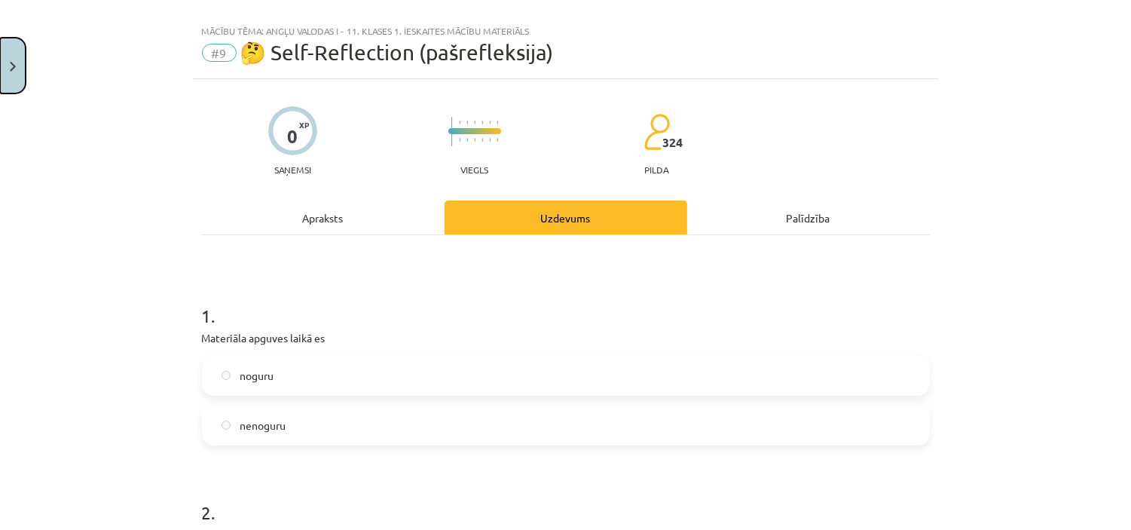
click at [20, 59] on button "Close" at bounding box center [13, 66] width 26 height 56
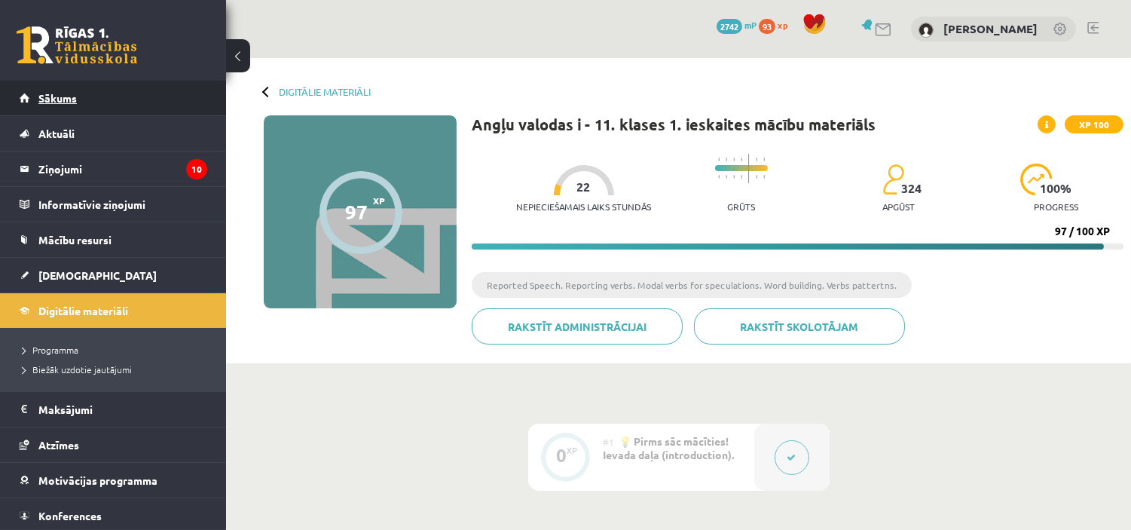
click at [64, 93] on span "Sākums" at bounding box center [57, 98] width 38 height 14
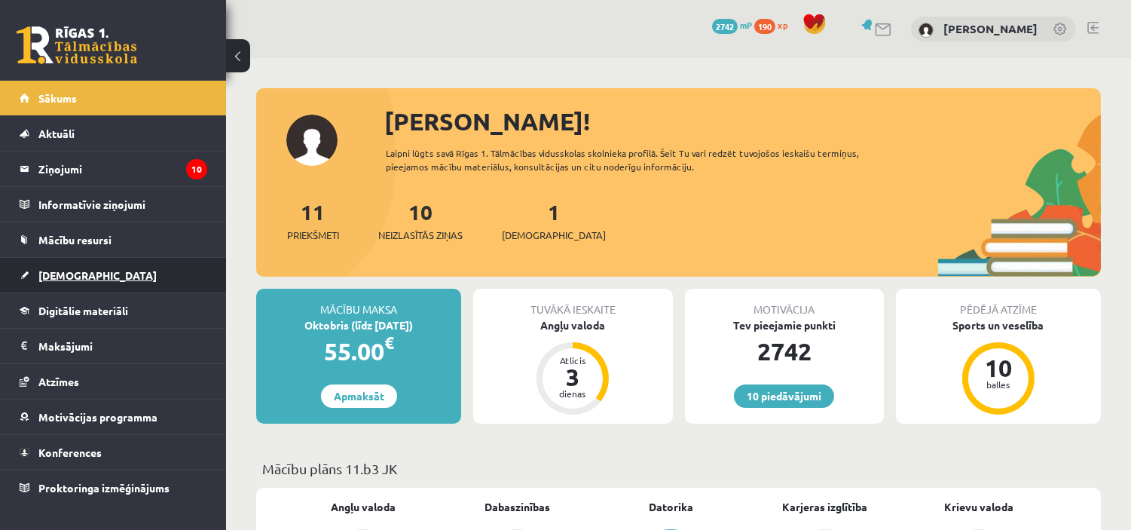
click at [81, 270] on span "[DEMOGRAPHIC_DATA]" at bounding box center [97, 275] width 118 height 14
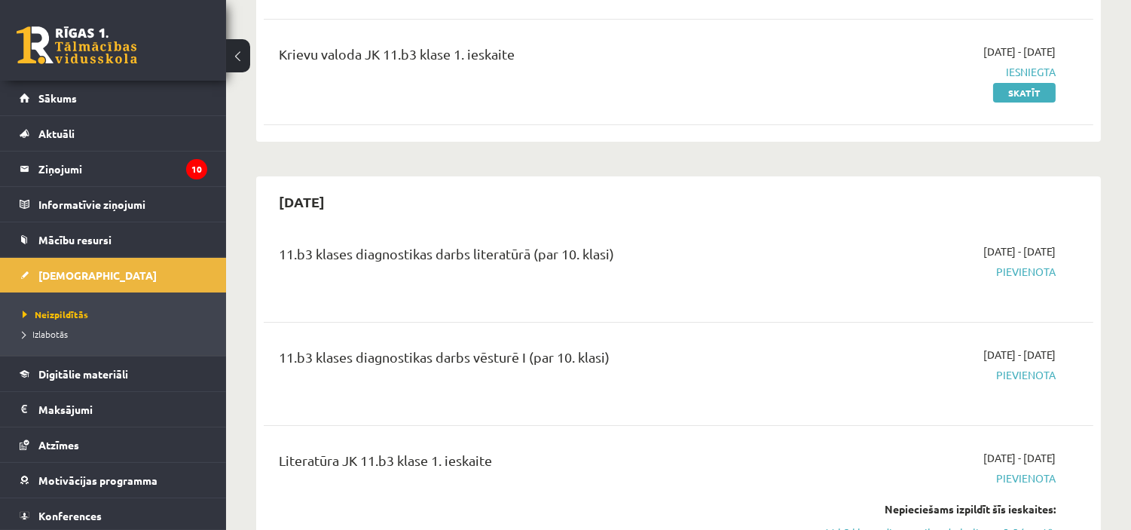
scroll to position [279, 0]
